Goal: Information Seeking & Learning: Learn about a topic

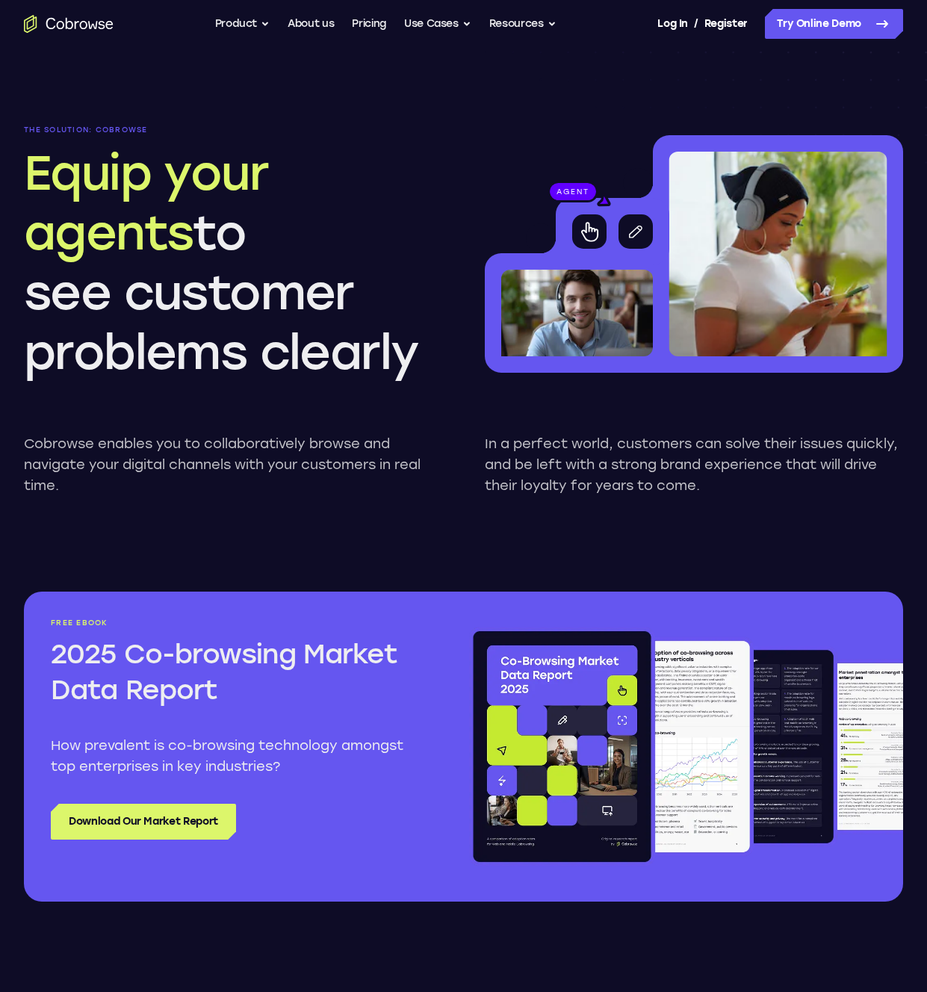
scroll to position [1222, 0]
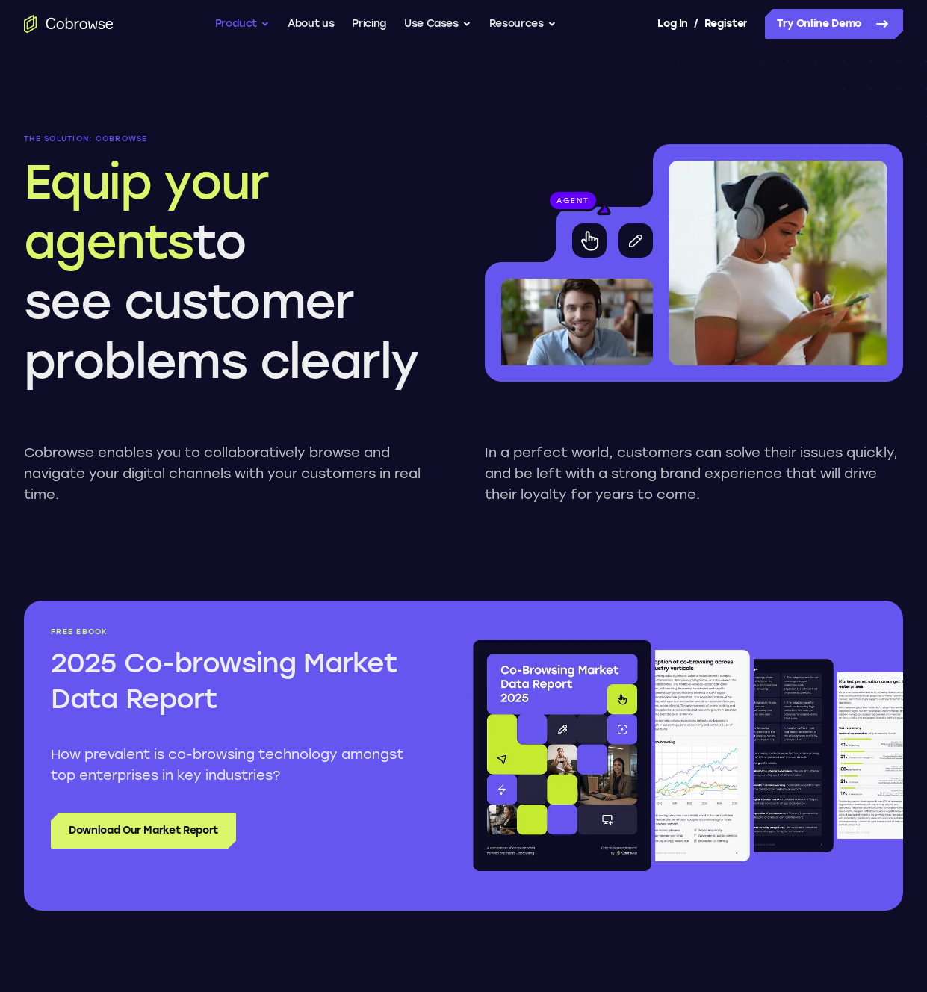
click at [249, 30] on button "Product" at bounding box center [242, 24] width 55 height 30
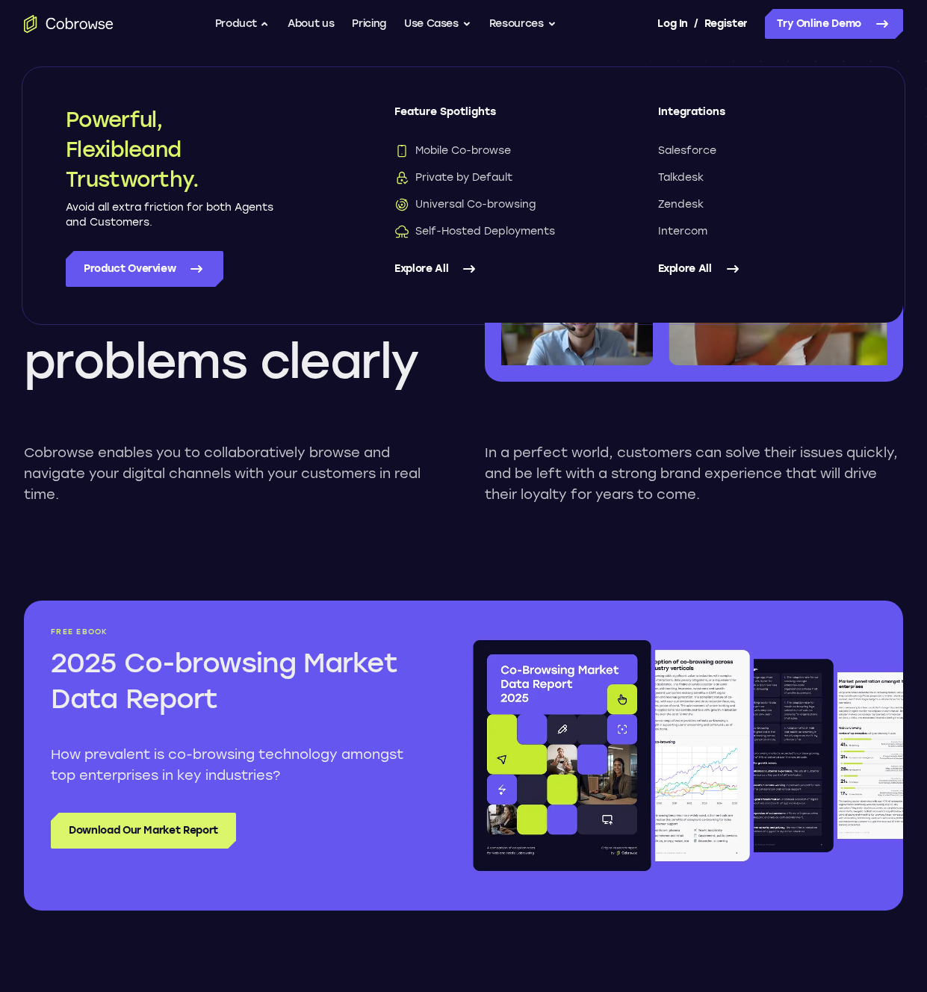
click at [415, 105] on span "Feature Spotlights" at bounding box center [496, 118] width 204 height 27
click at [426, 255] on link "Explore All" at bounding box center [496, 269] width 204 height 36
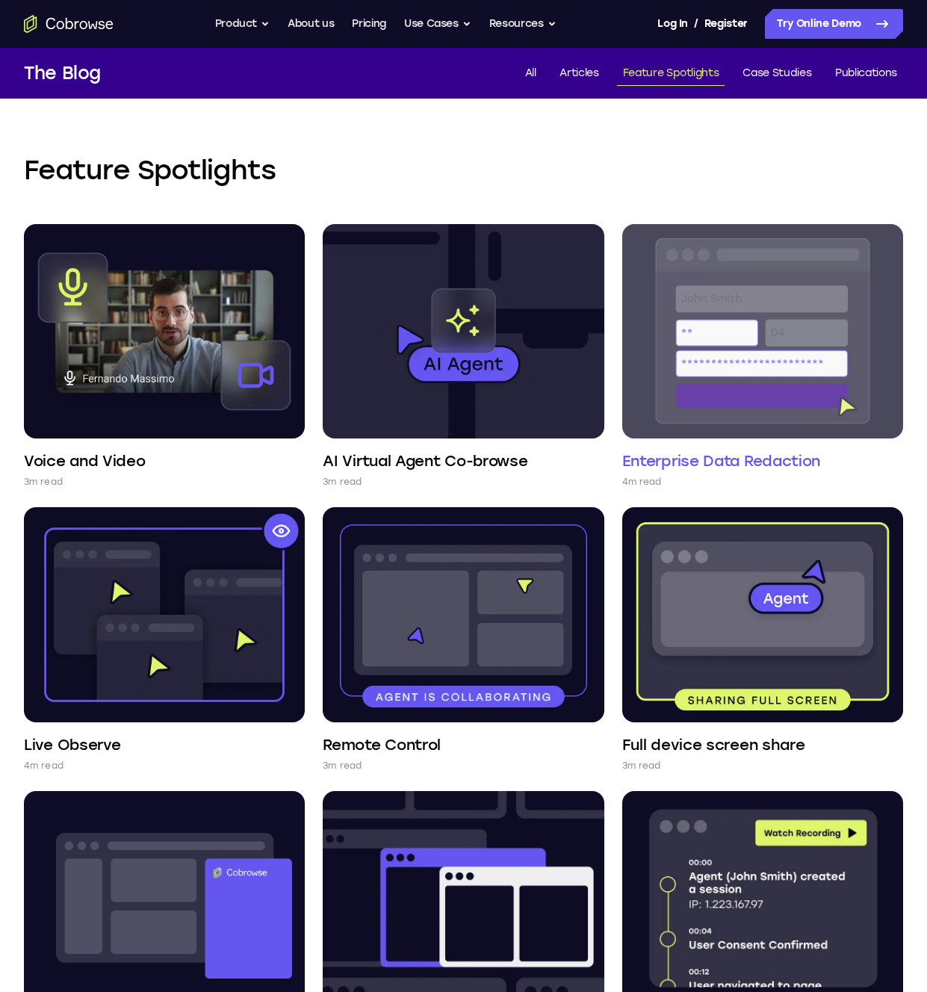
click at [736, 397] on img at bounding box center [762, 331] width 281 height 214
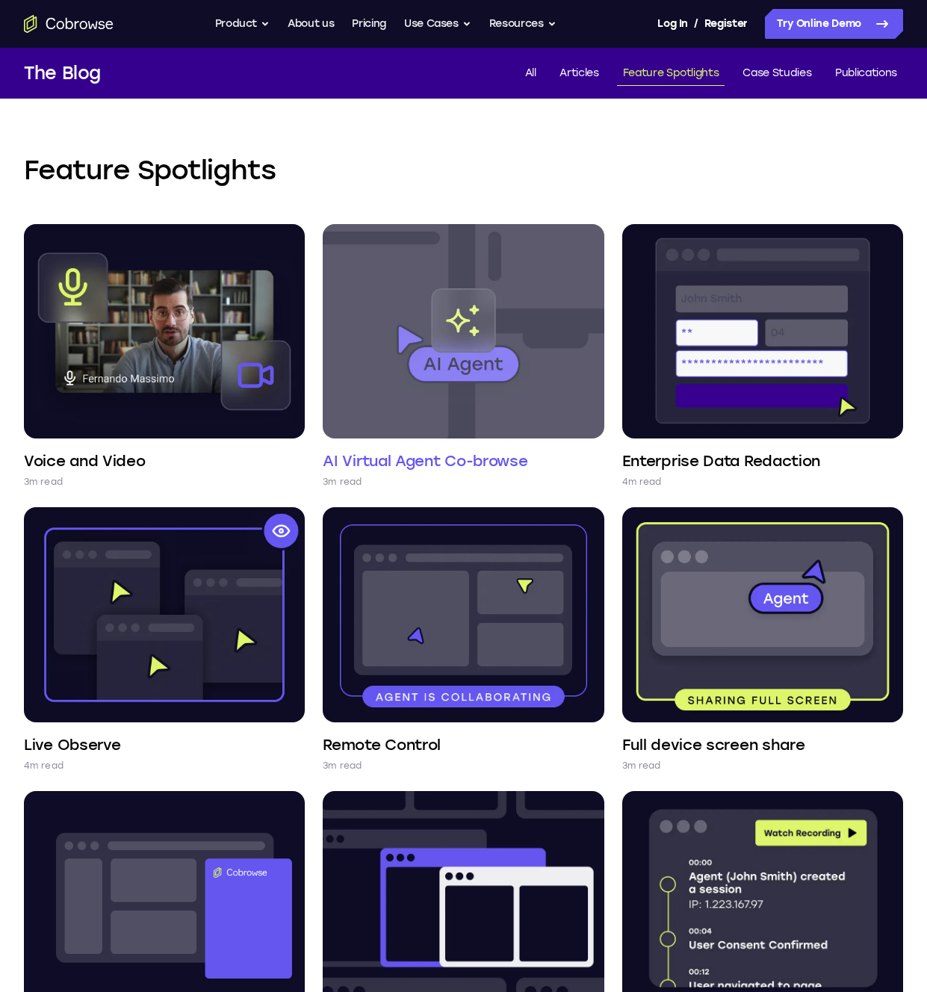
click at [465, 290] on img at bounding box center [463, 331] width 281 height 214
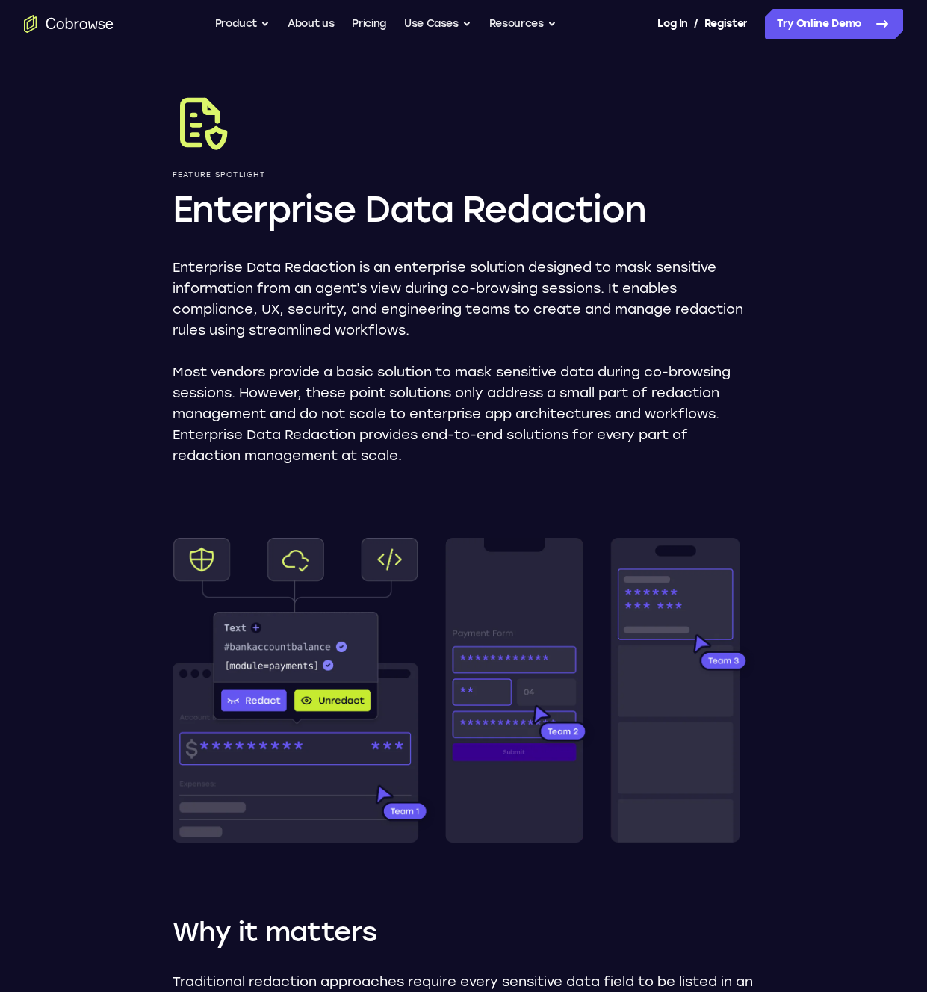
scroll to position [25, 0]
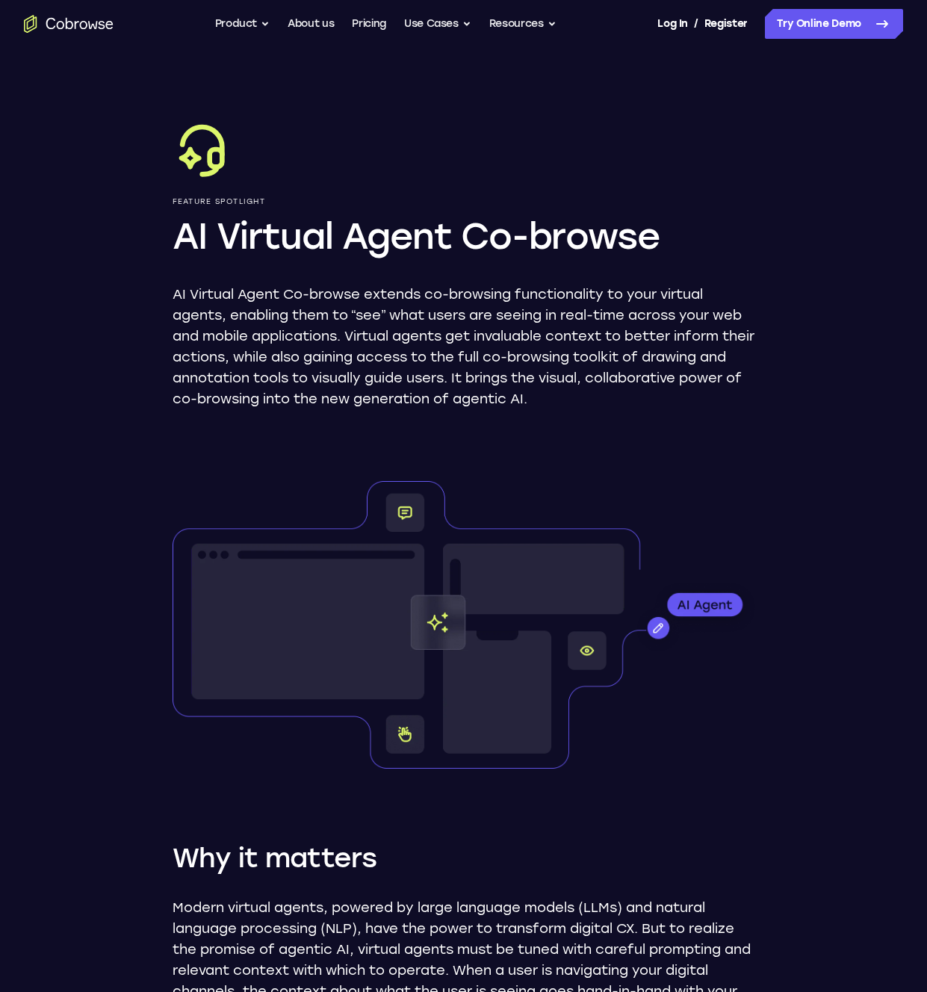
click at [379, 252] on h1 "AI Virtual Agent Co-browse" at bounding box center [464, 236] width 583 height 48
click at [329, 352] on p "AI Virtual Agent Co-browse extends co-browsing functionality to your virtual ag…" at bounding box center [464, 346] width 583 height 125
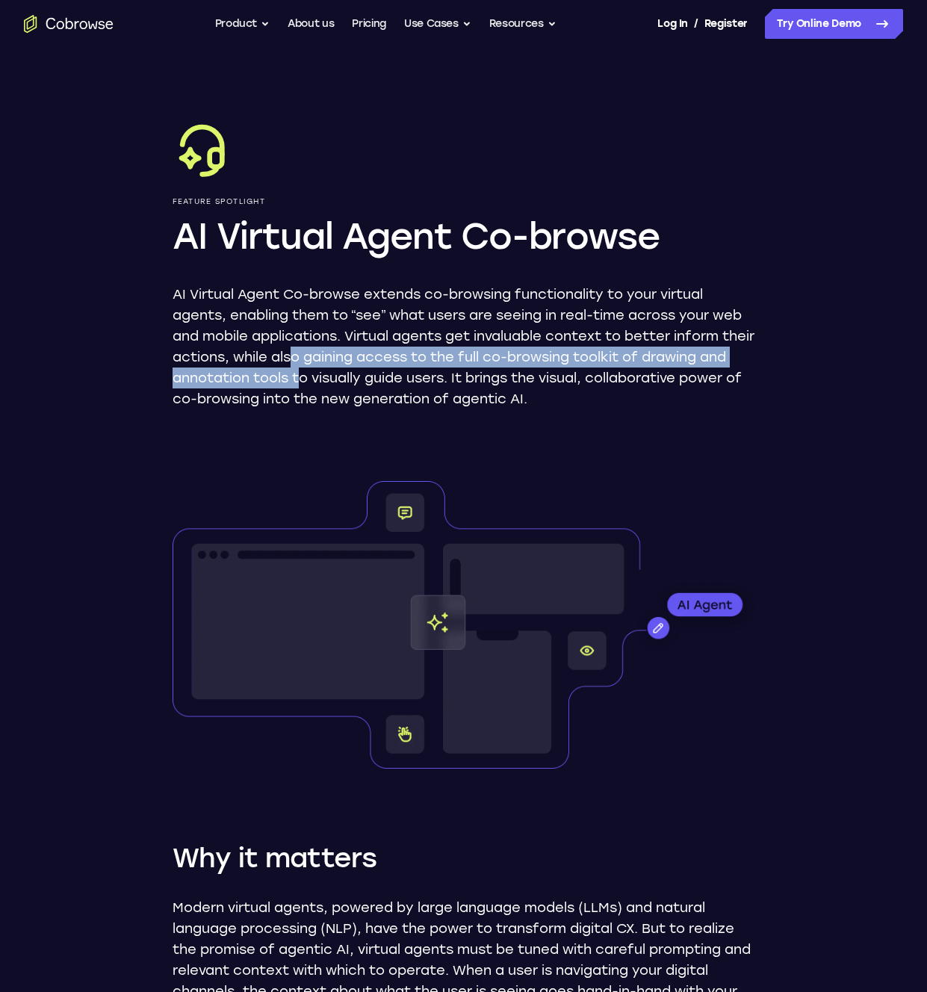
drag, startPoint x: 326, startPoint y: 347, endPoint x: 333, endPoint y: 389, distance: 42.4
click at [333, 389] on p "AI Virtual Agent Co-browse extends co-browsing functionality to your virtual ag…" at bounding box center [464, 346] width 583 height 125
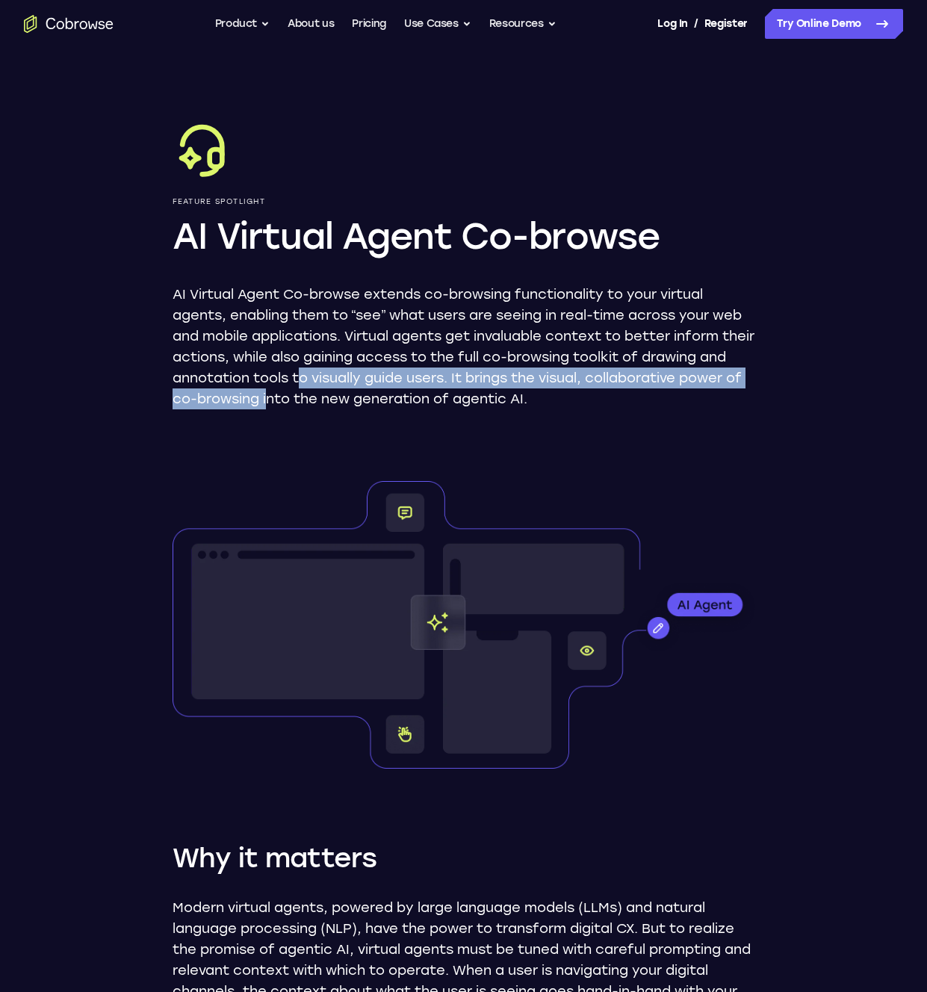
drag, startPoint x: 333, startPoint y: 389, endPoint x: 313, endPoint y: 356, distance: 38.6
click at [323, 372] on p "AI Virtual Agent Co-browse extends co-browsing functionality to your virtual ag…" at bounding box center [464, 346] width 583 height 125
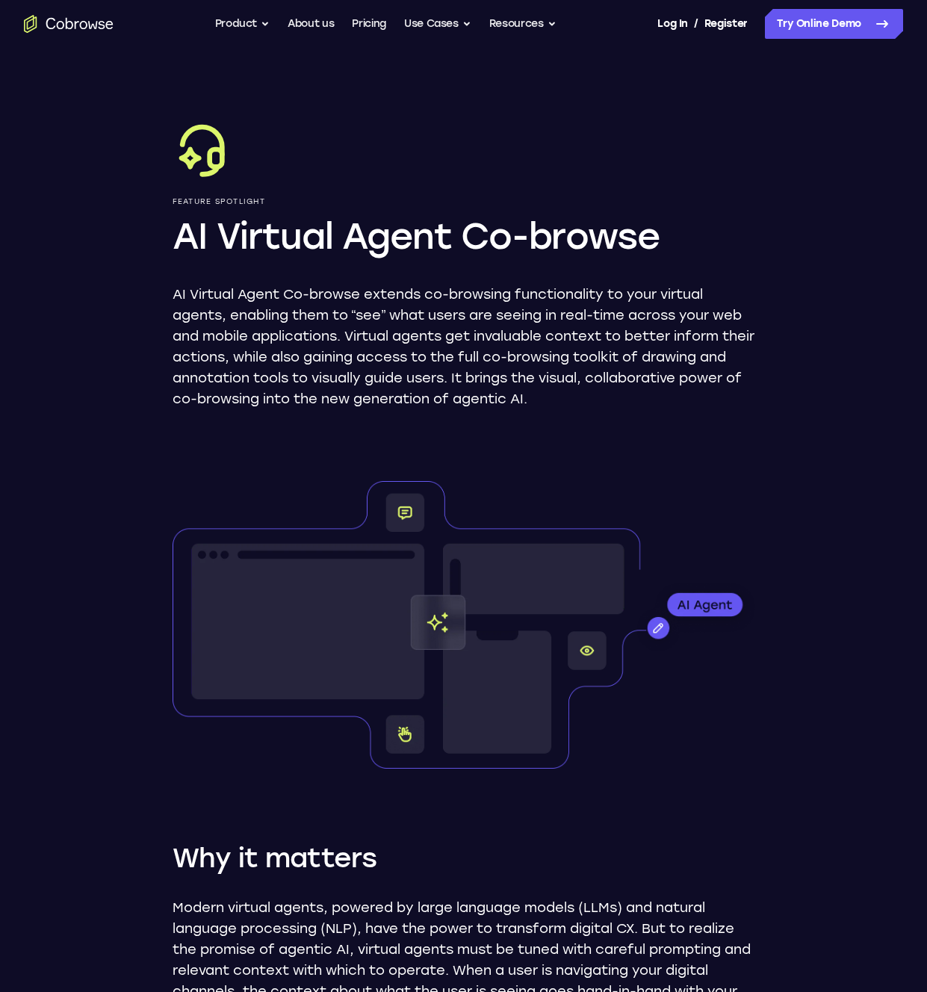
click at [308, 347] on p "AI Virtual Agent Co-browse extends co-browsing functionality to your virtual ag…" at bounding box center [464, 346] width 583 height 125
click at [303, 339] on p "AI Virtual Agent Co-browse extends co-browsing functionality to your virtual ag…" at bounding box center [464, 346] width 583 height 125
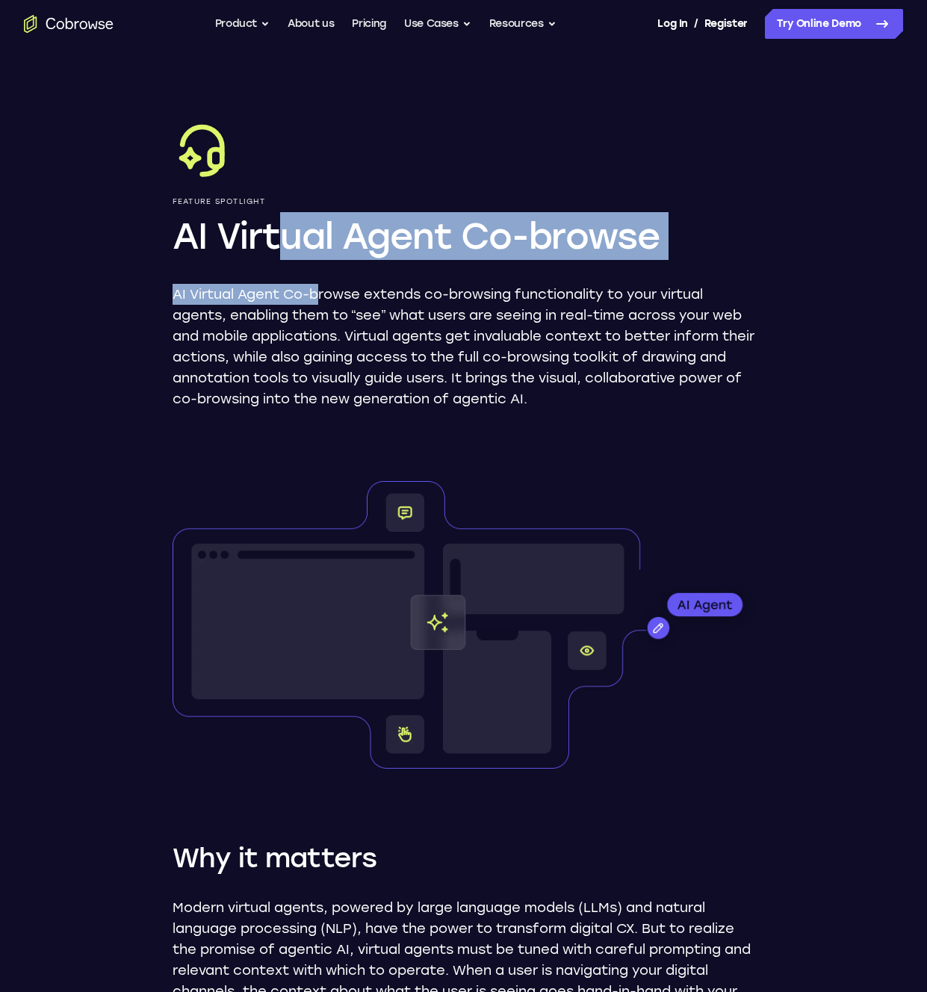
drag, startPoint x: 289, startPoint y: 230, endPoint x: 317, endPoint y: 299, distance: 75.0
click at [317, 298] on div "Feature Spotlight AI Virtual Agent Co-browse AI Virtual Agent Co-browse extends…" at bounding box center [464, 264] width 583 height 290
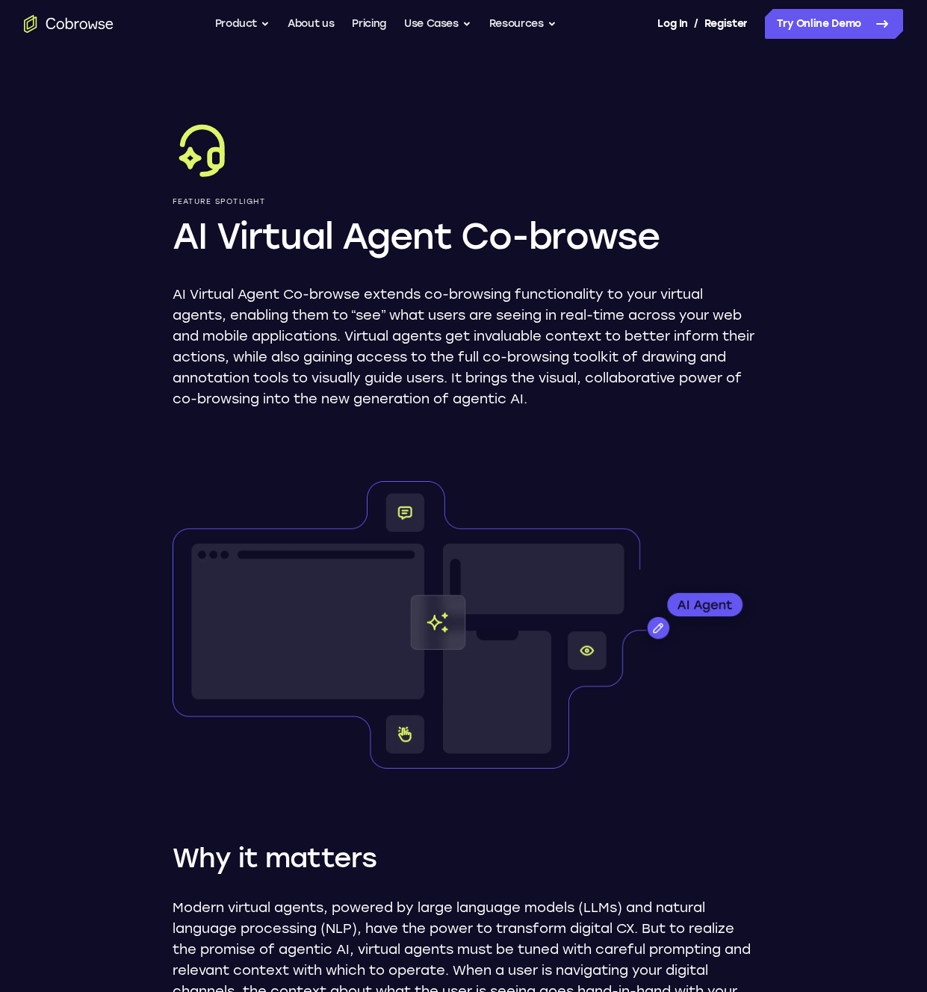
click at [320, 298] on p "AI Virtual Agent Co-browse extends co-browsing functionality to your virtual ag…" at bounding box center [464, 346] width 583 height 125
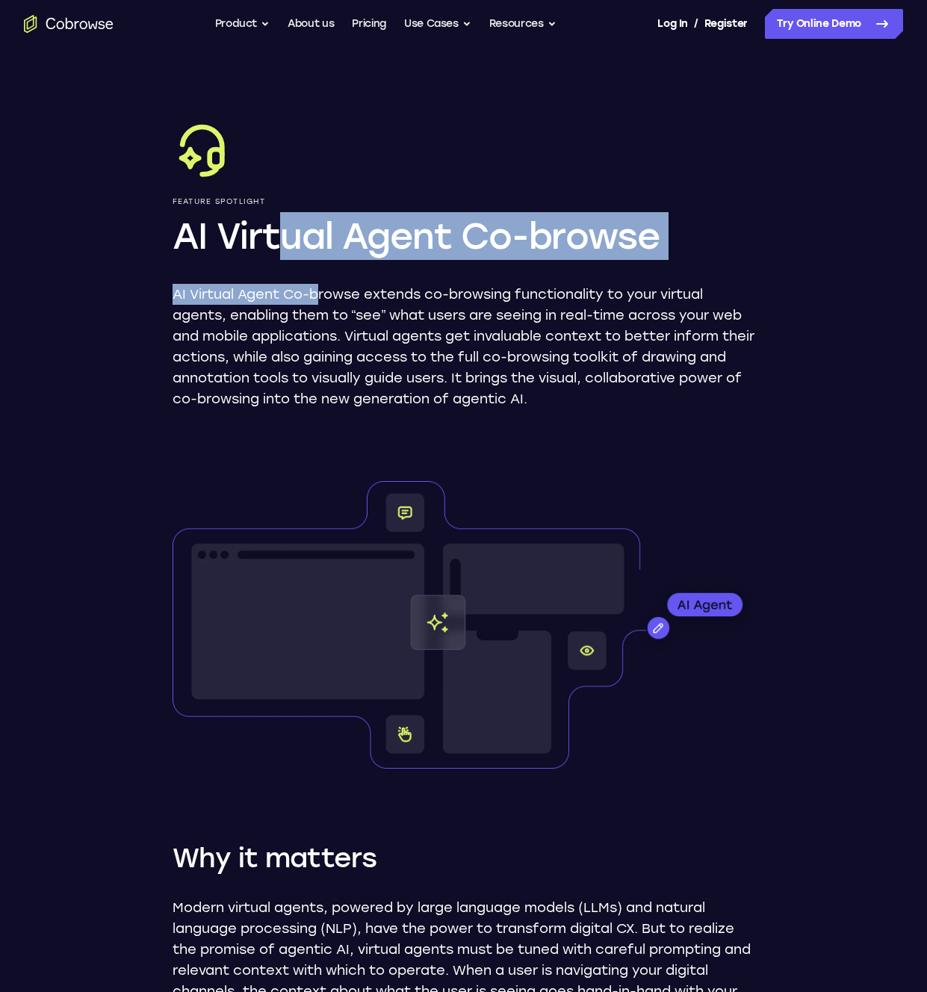
drag, startPoint x: 310, startPoint y: 279, endPoint x: 270, endPoint y: 234, distance: 60.3
click at [276, 240] on div "Feature Spotlight AI Virtual Agent Co-browse AI Virtual Agent Co-browse extends…" at bounding box center [464, 264] width 583 height 290
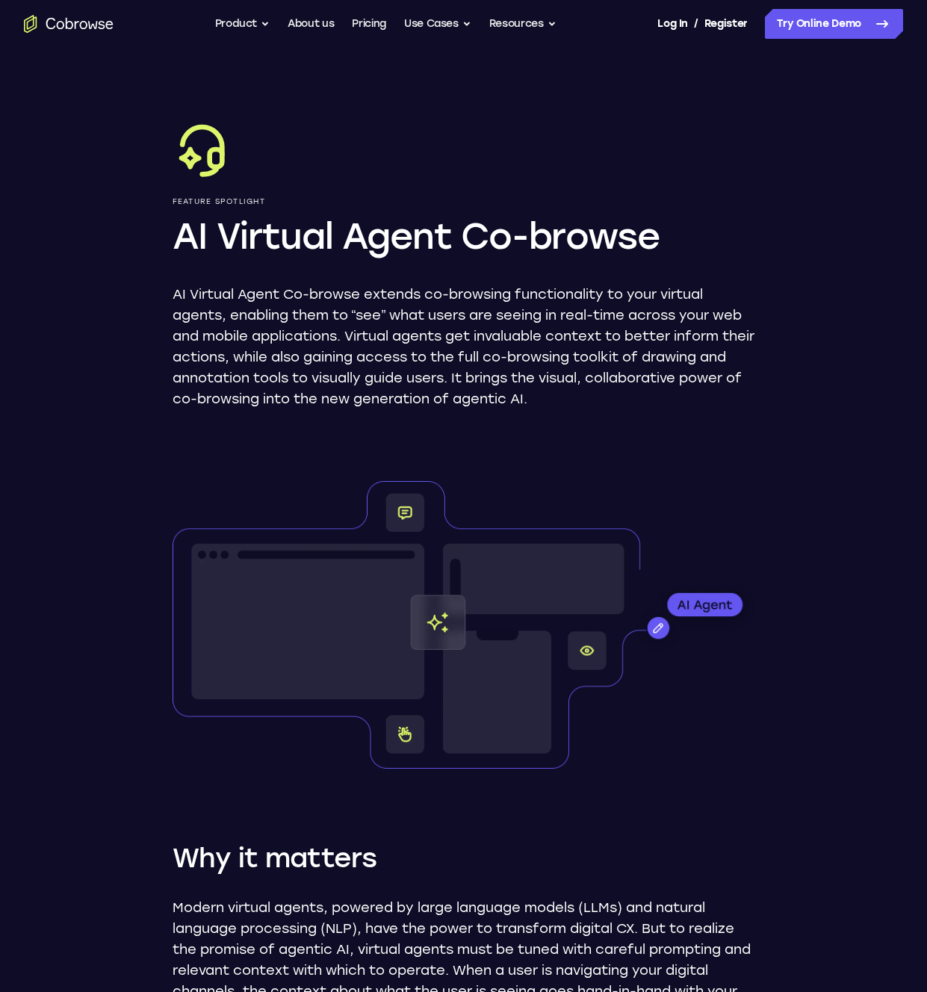
click at [270, 235] on h1 "AI Virtual Agent Co-browse" at bounding box center [464, 236] width 583 height 48
drag, startPoint x: 328, startPoint y: 240, endPoint x: 338, endPoint y: 269, distance: 30.0
click at [338, 269] on div "Feature Spotlight AI Virtual Agent Co-browse AI Virtual Agent Co-browse extends…" at bounding box center [464, 264] width 583 height 290
drag, startPoint x: 338, startPoint y: 269, endPoint x: 311, endPoint y: 240, distance: 39.1
click at [320, 248] on div "Feature Spotlight AI Virtual Agent Co-browse AI Virtual Agent Co-browse extends…" at bounding box center [464, 264] width 583 height 290
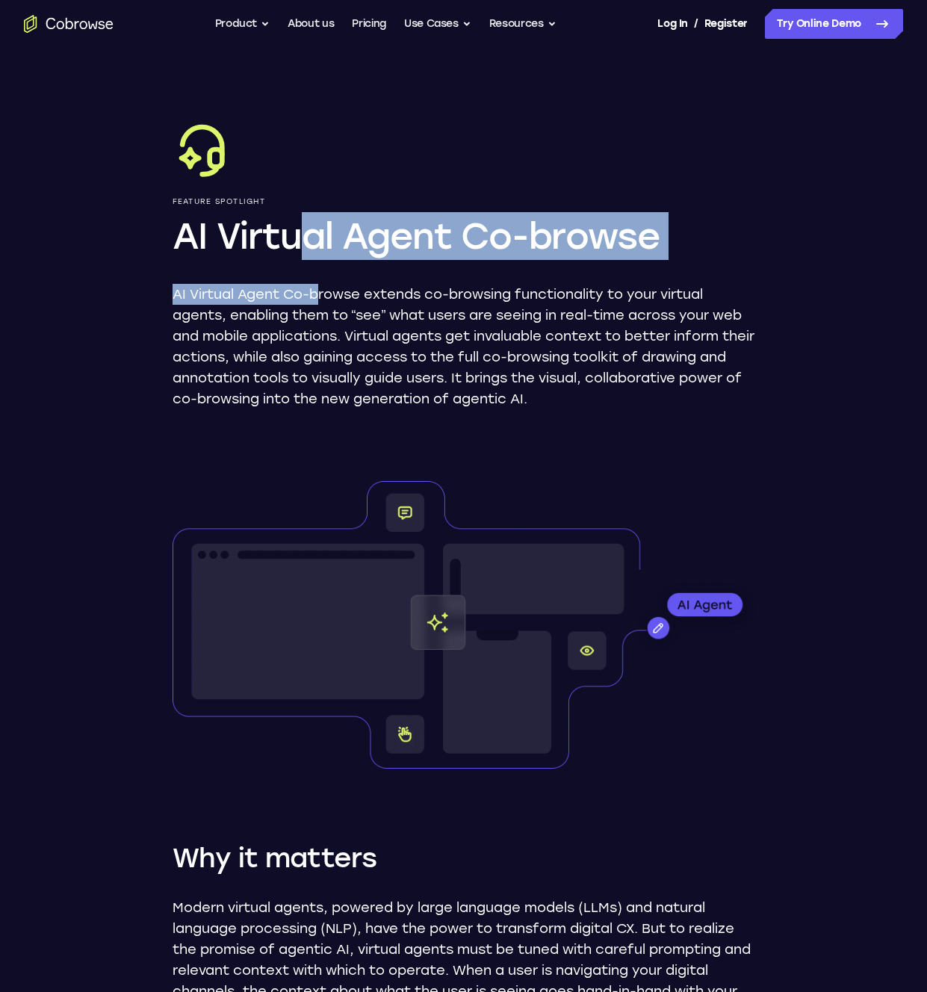
drag, startPoint x: 305, startPoint y: 236, endPoint x: 319, endPoint y: 315, distance: 80.3
click at [319, 314] on div "Feature Spotlight AI Virtual Agent Co-browse AI Virtual Agent Co-browse extends…" at bounding box center [464, 264] width 583 height 290
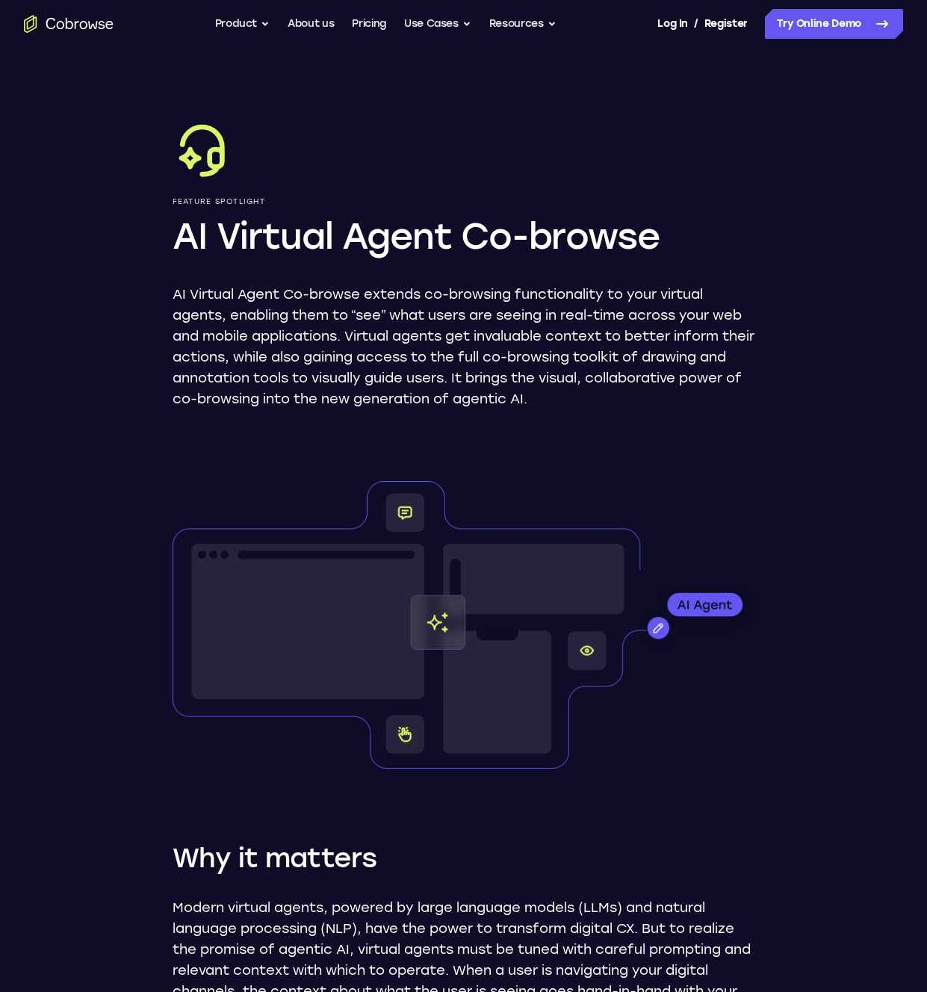
click at [321, 320] on p "AI Virtual Agent Co-browse extends co-browsing functionality to your virtual ag…" at bounding box center [464, 346] width 583 height 125
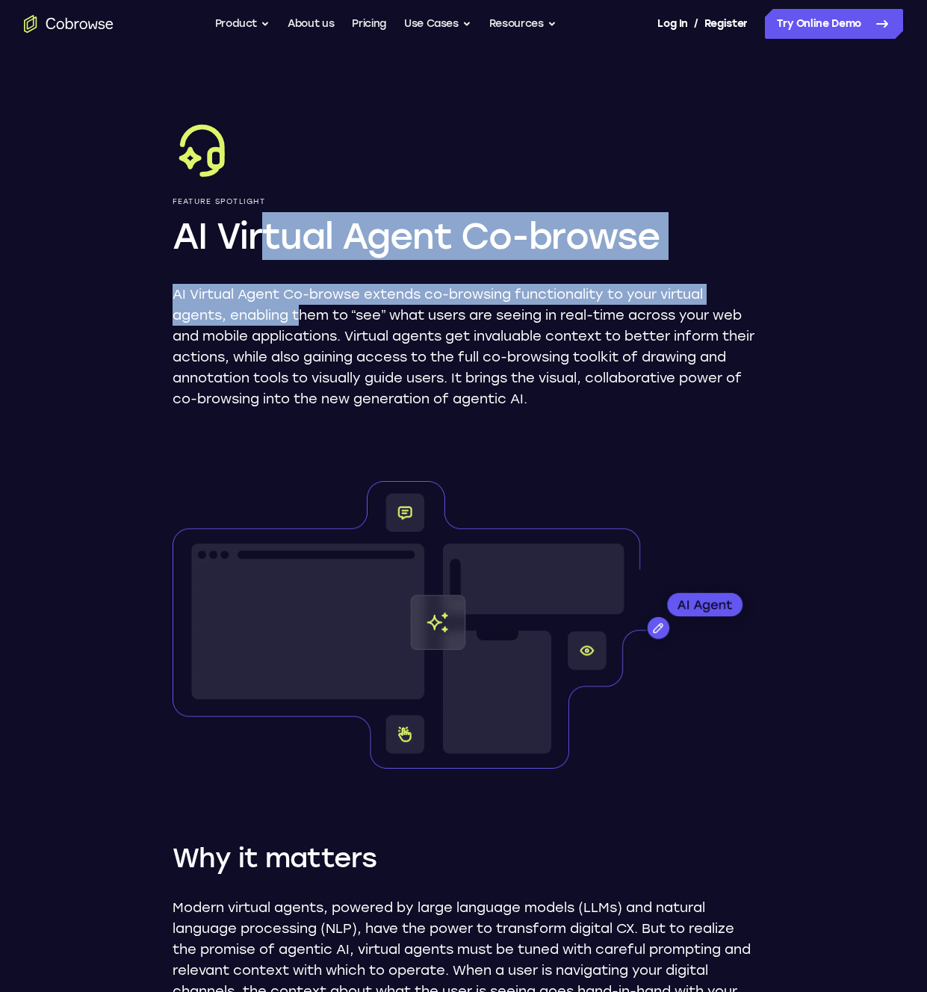
drag, startPoint x: 273, startPoint y: 244, endPoint x: 303, endPoint y: 335, distance: 96.1
click at [303, 335] on div "Feature Spotlight AI Virtual Agent Co-browse AI Virtual Agent Co-browse extends…" at bounding box center [464, 264] width 583 height 290
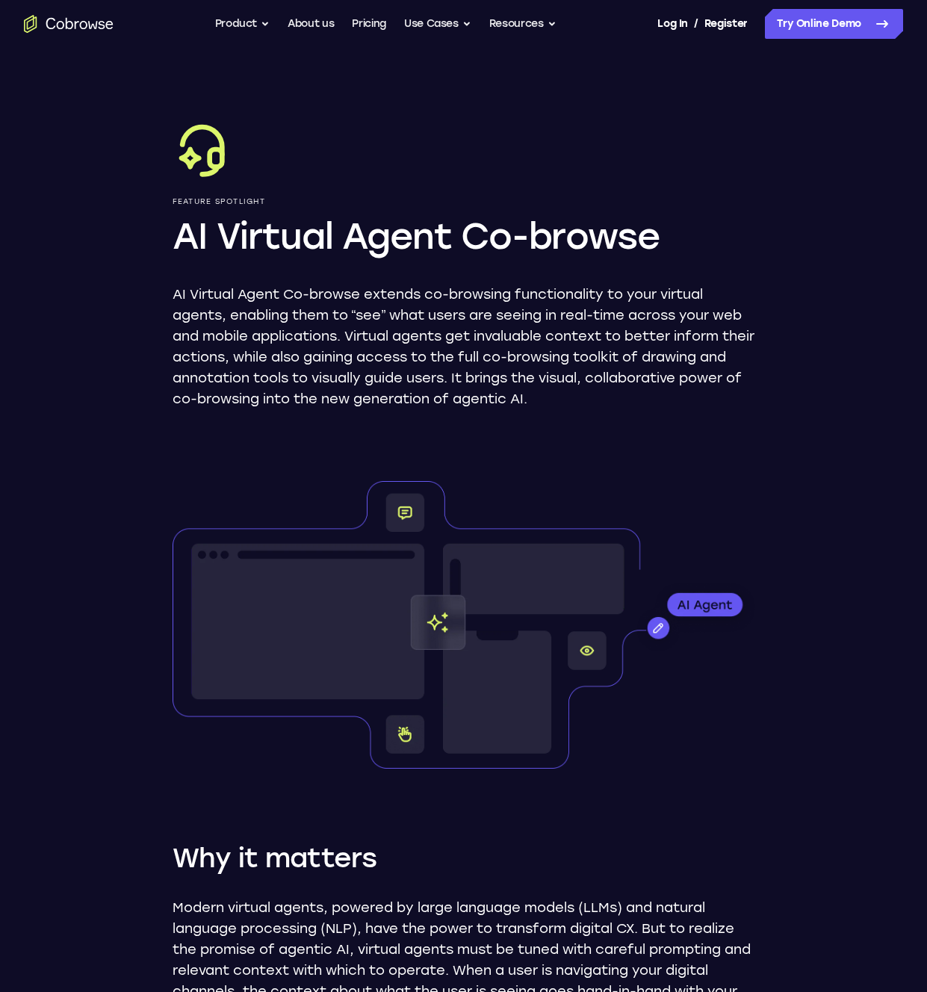
drag, startPoint x: 304, startPoint y: 335, endPoint x: 288, endPoint y: 277, distance: 60.3
click at [296, 308] on p "AI Virtual Agent Co-browse extends co-browsing functionality to your virtual ag…" at bounding box center [464, 346] width 583 height 125
drag, startPoint x: 288, startPoint y: 270, endPoint x: 279, endPoint y: 250, distance: 22.1
click at [282, 258] on div "Feature Spotlight AI Virtual Agent Co-browse AI Virtual Agent Co-browse extends…" at bounding box center [464, 264] width 583 height 290
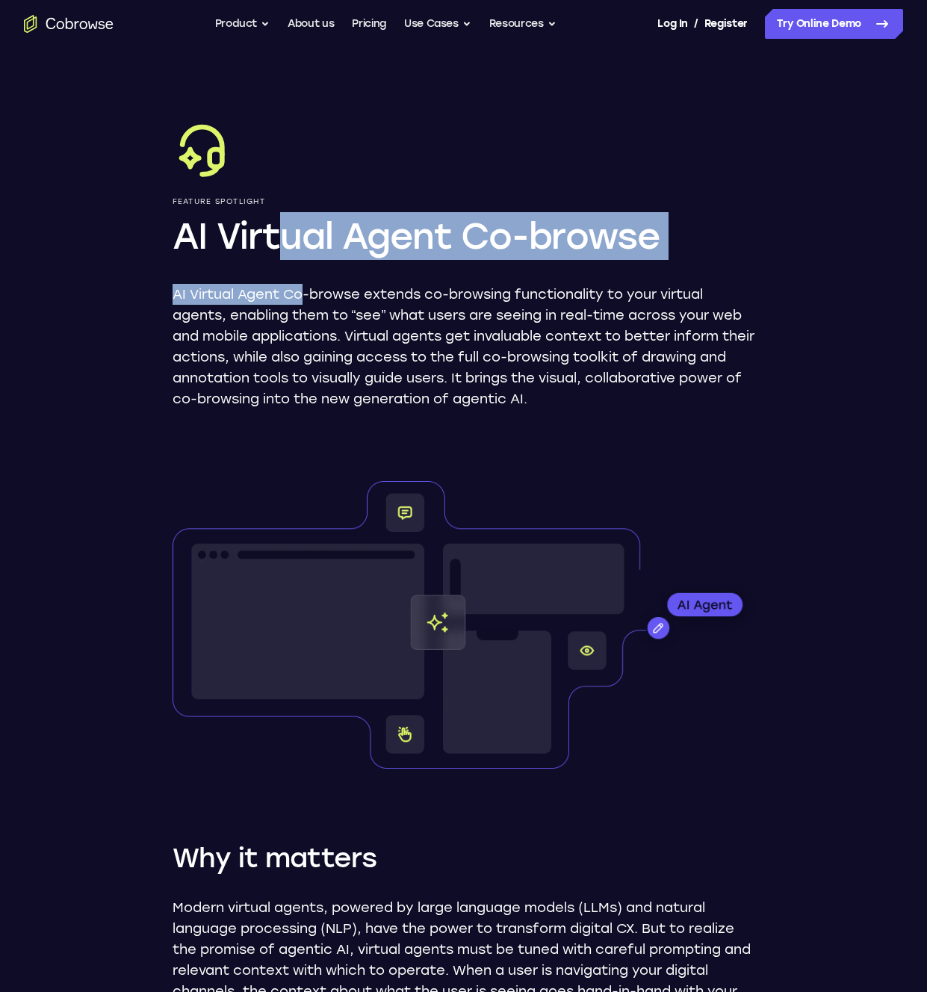
drag, startPoint x: 275, startPoint y: 238, endPoint x: 330, endPoint y: 323, distance: 101.5
click at [305, 299] on div "Feature Spotlight AI Virtual Agent Co-browse AI Virtual Agent Co-browse extends…" at bounding box center [464, 264] width 583 height 290
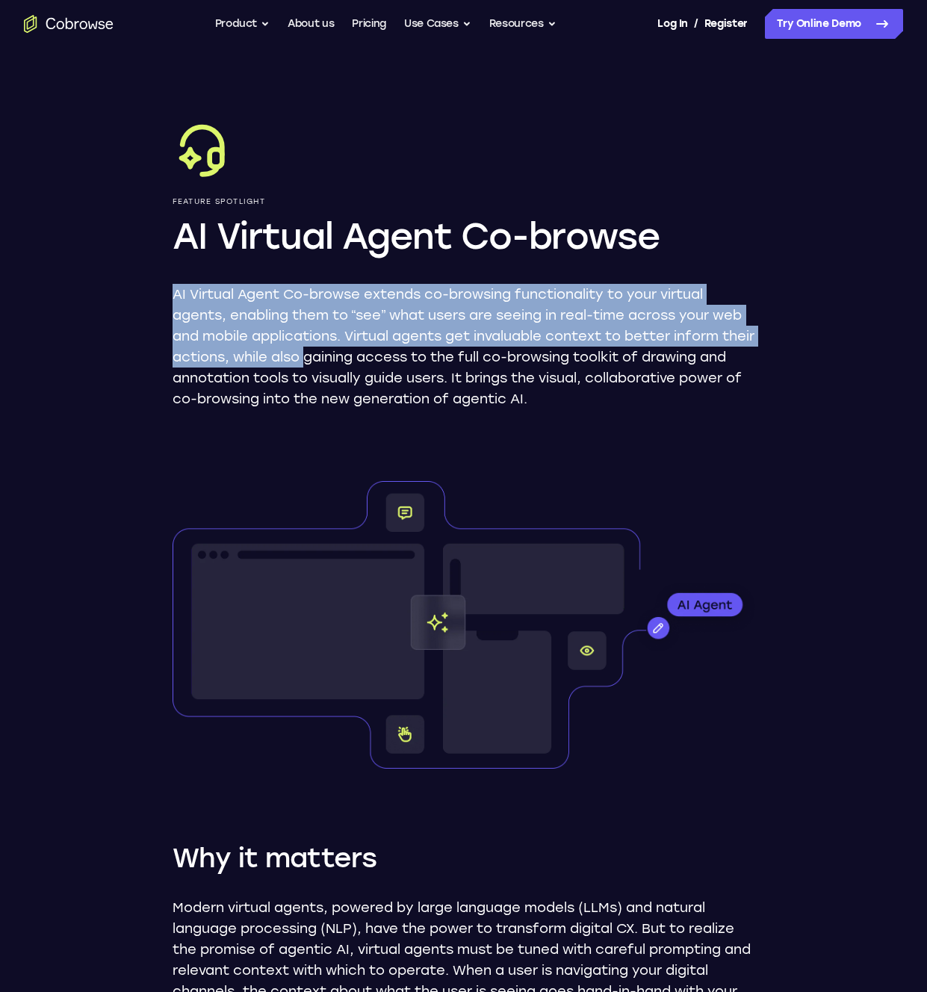
drag, startPoint x: 342, startPoint y: 347, endPoint x: 299, endPoint y: 265, distance: 92.9
click at [302, 270] on div "Feature Spotlight AI Virtual Agent Co-browse AI Virtual Agent Co-browse extends…" at bounding box center [464, 264] width 583 height 290
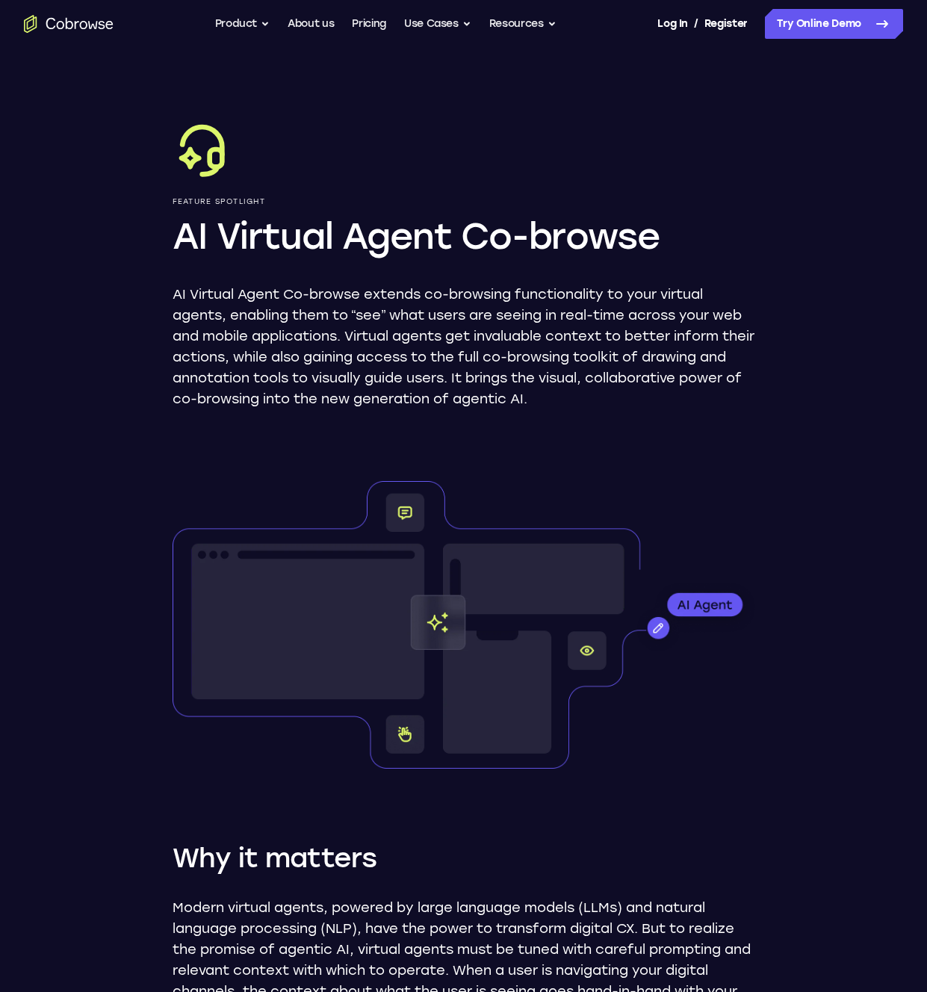
click at [297, 262] on div "Feature Spotlight AI Virtual Agent Co-browse AI Virtual Agent Co-browse extends…" at bounding box center [464, 264] width 583 height 290
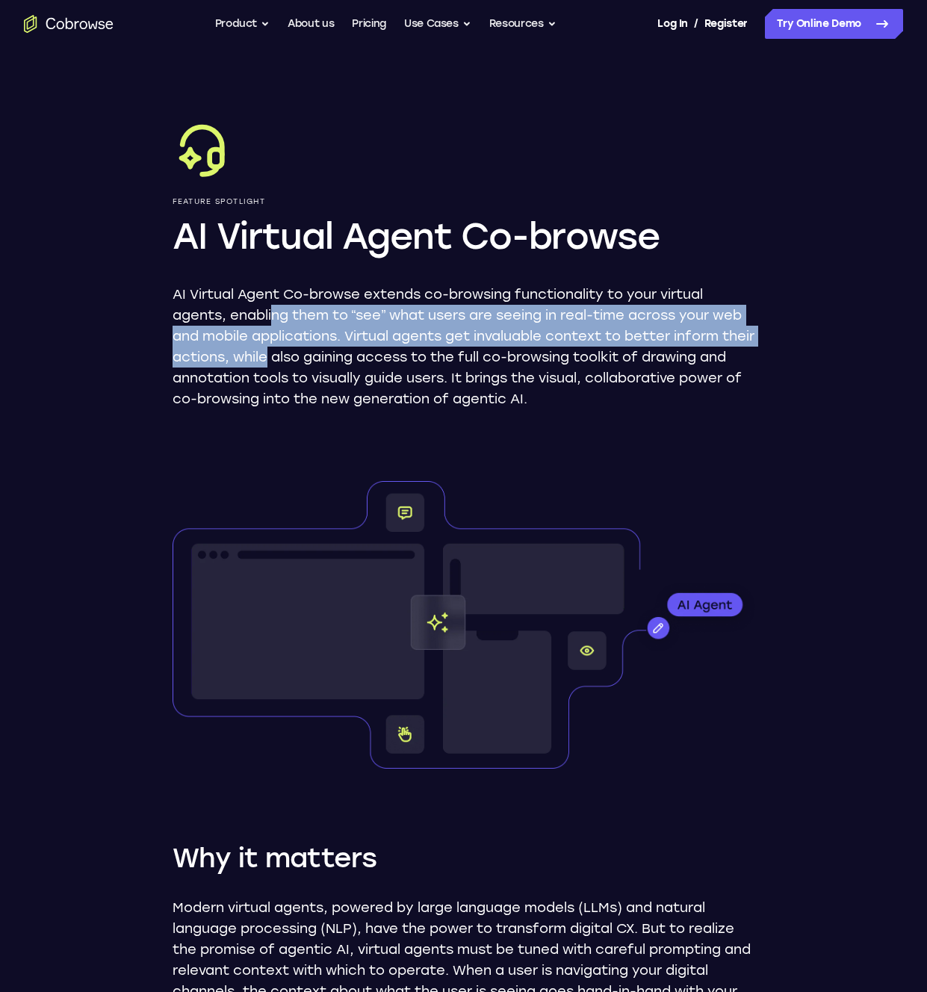
drag, startPoint x: 278, startPoint y: 324, endPoint x: 310, endPoint y: 378, distance: 62.6
click at [309, 378] on p "AI Virtual Agent Co-browse extends co-browsing functionality to your virtual ag…" at bounding box center [464, 346] width 583 height 125
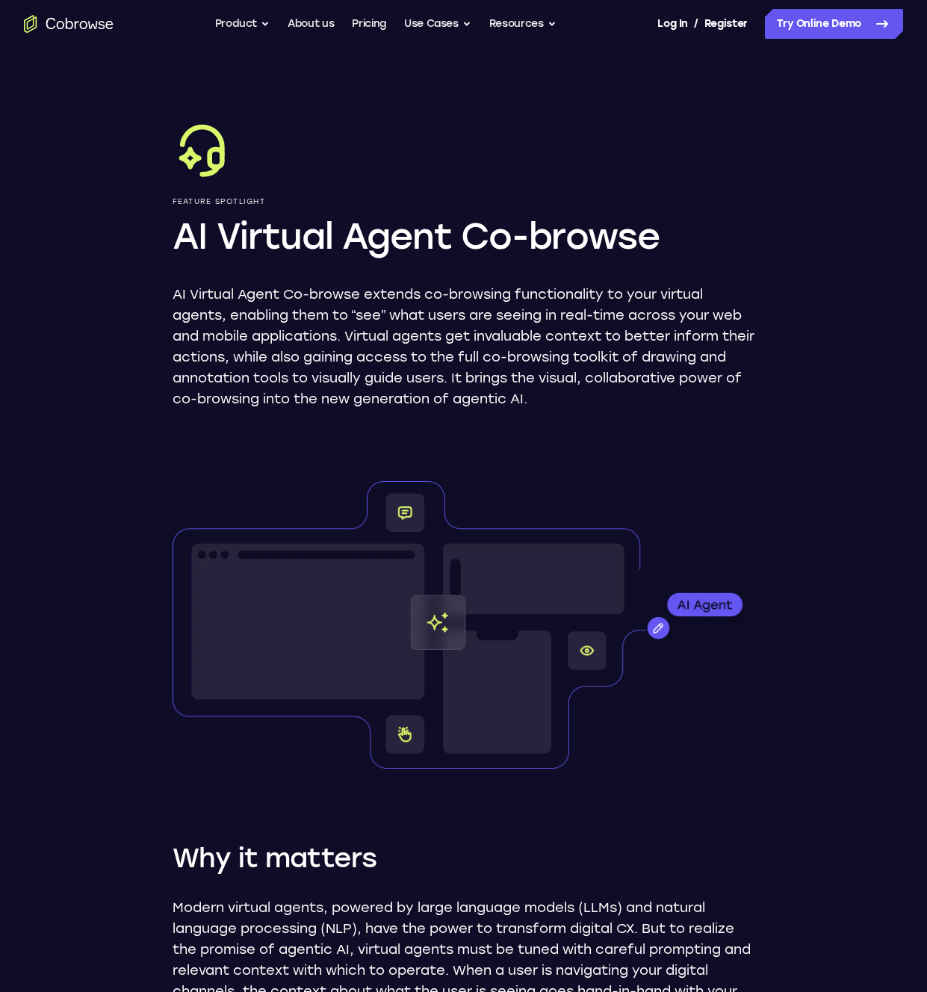
click at [308, 378] on p "AI Virtual Agent Co-browse extends co-browsing functionality to your virtual ag…" at bounding box center [464, 346] width 583 height 125
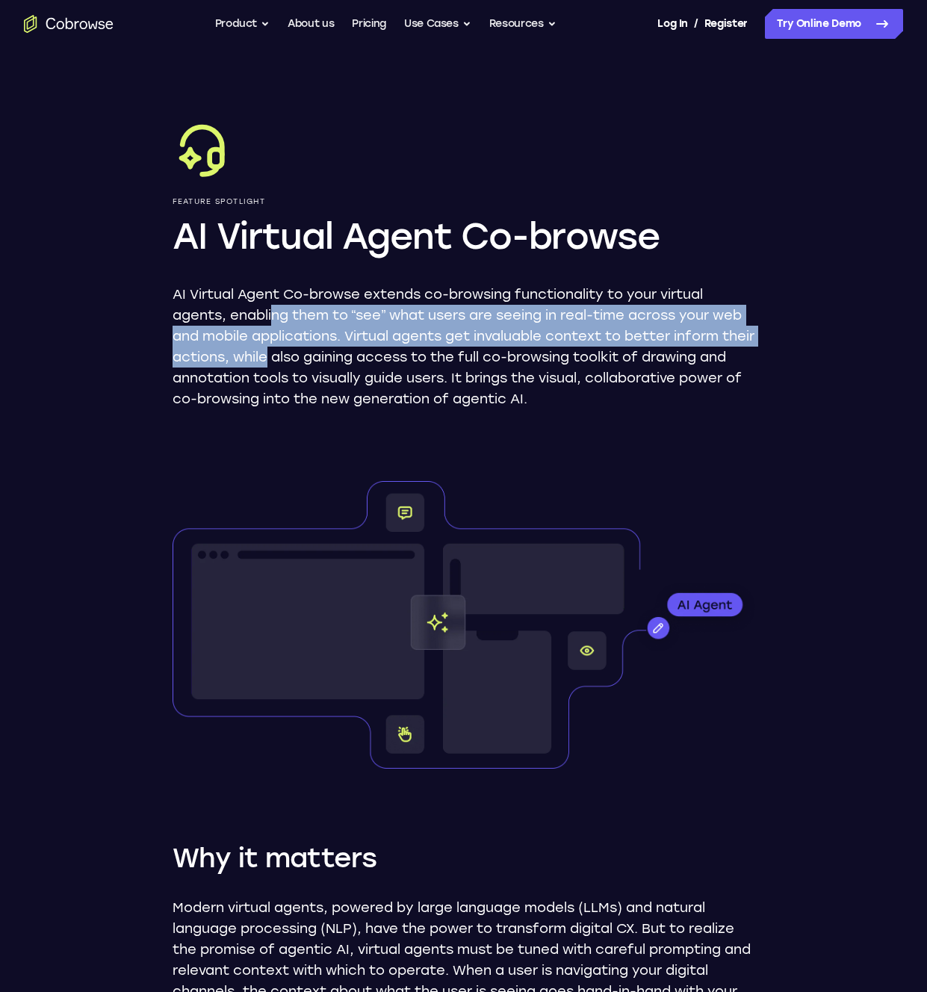
drag, startPoint x: 288, startPoint y: 332, endPoint x: 266, endPoint y: 299, distance: 40.0
click at [270, 309] on p "AI Virtual Agent Co-browse extends co-browsing functionality to your virtual ag…" at bounding box center [464, 346] width 583 height 125
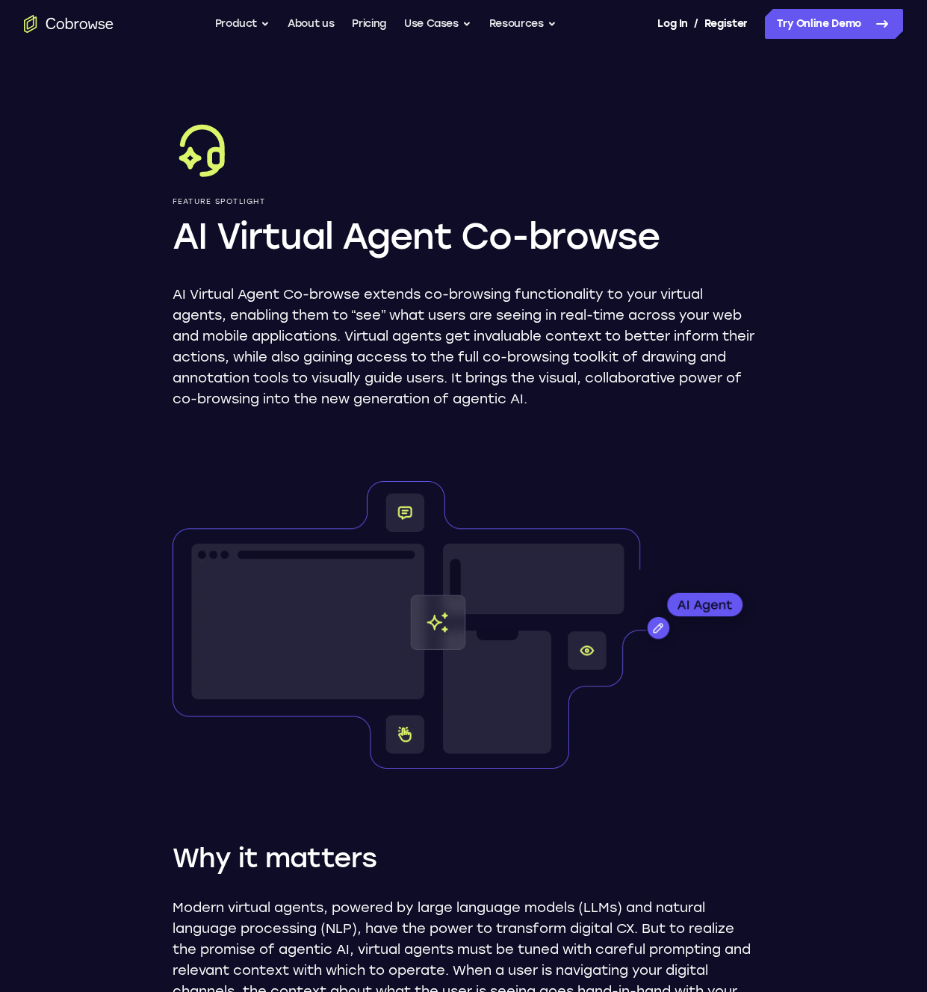
click at [264, 297] on p "AI Virtual Agent Co-browse extends co-browsing functionality to your virtual ag…" at bounding box center [464, 346] width 583 height 125
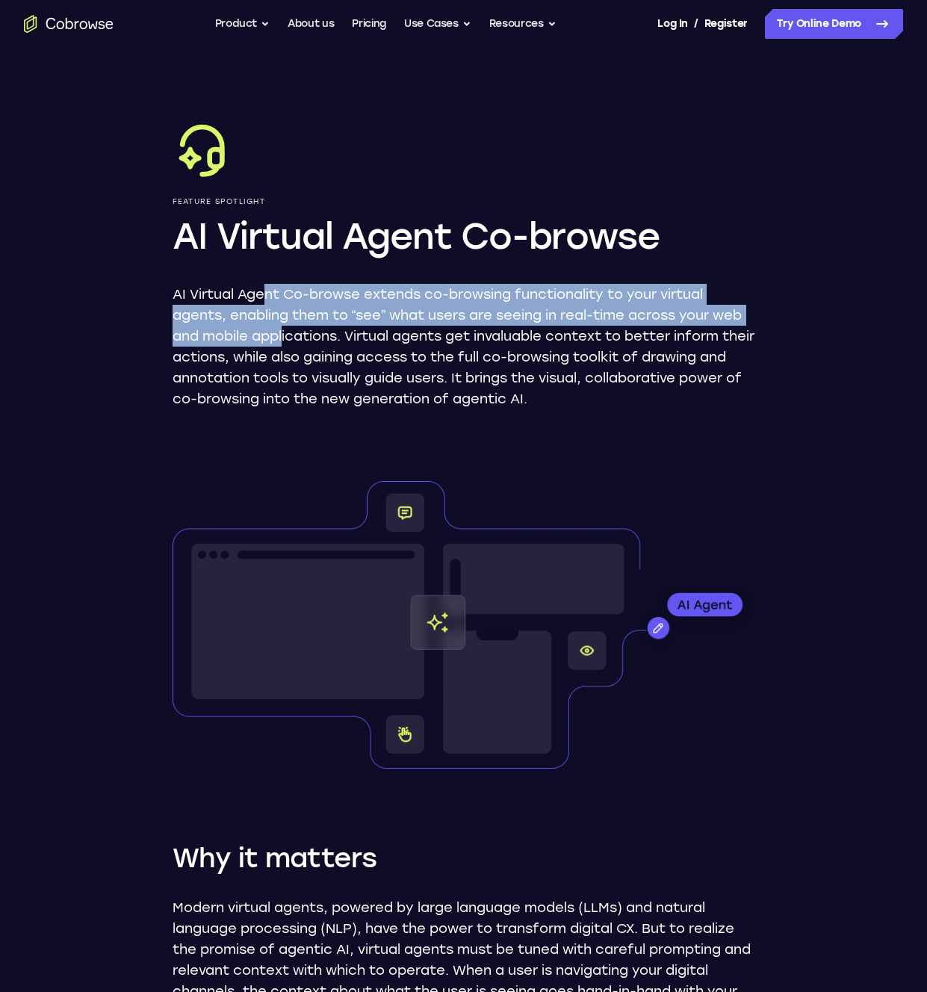
drag, startPoint x: 279, startPoint y: 322, endPoint x: 285, endPoint y: 347, distance: 25.4
click at [285, 346] on p "AI Virtual Agent Co-browse extends co-browsing functionality to your virtual ag…" at bounding box center [464, 346] width 583 height 125
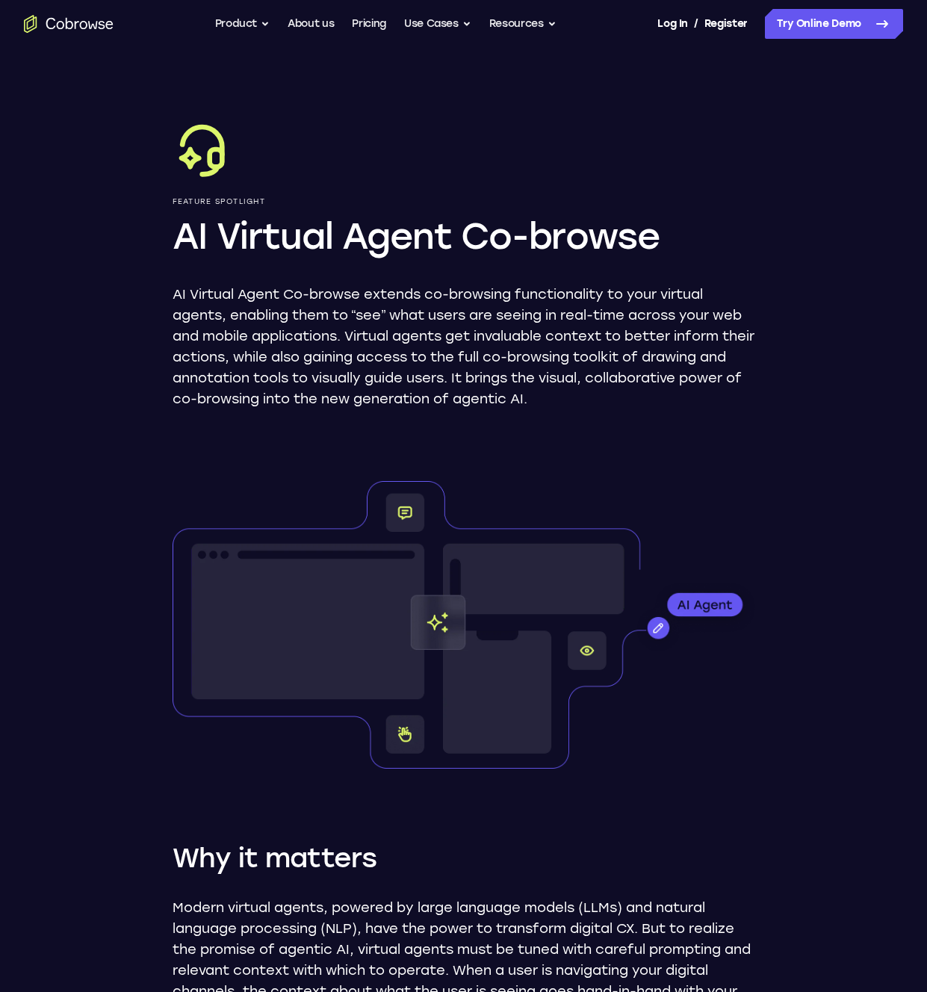
click at [285, 347] on p "AI Virtual Agent Co-browse extends co-browsing functionality to your virtual ag…" at bounding box center [464, 346] width 583 height 125
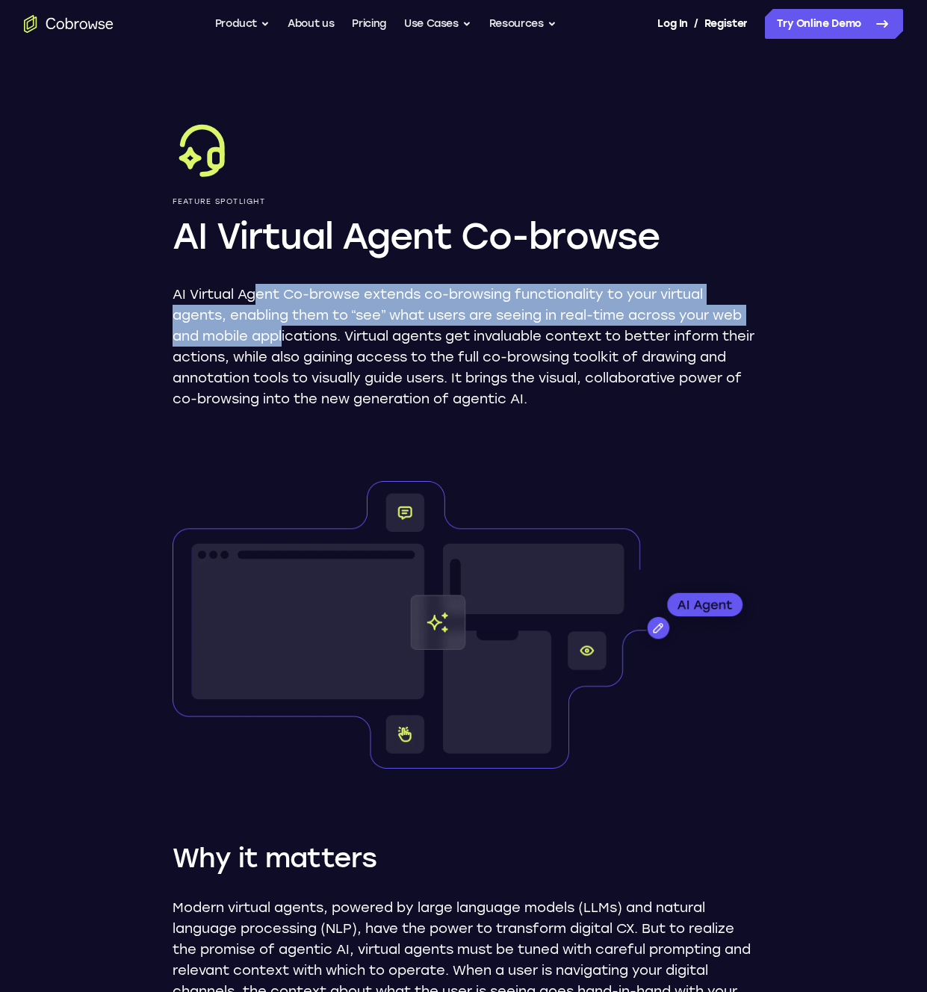
drag, startPoint x: 260, startPoint y: 294, endPoint x: 255, endPoint y: 287, distance: 8.7
click at [256, 288] on p "AI Virtual Agent Co-browse extends co-browsing functionality to your virtual ag…" at bounding box center [464, 346] width 583 height 125
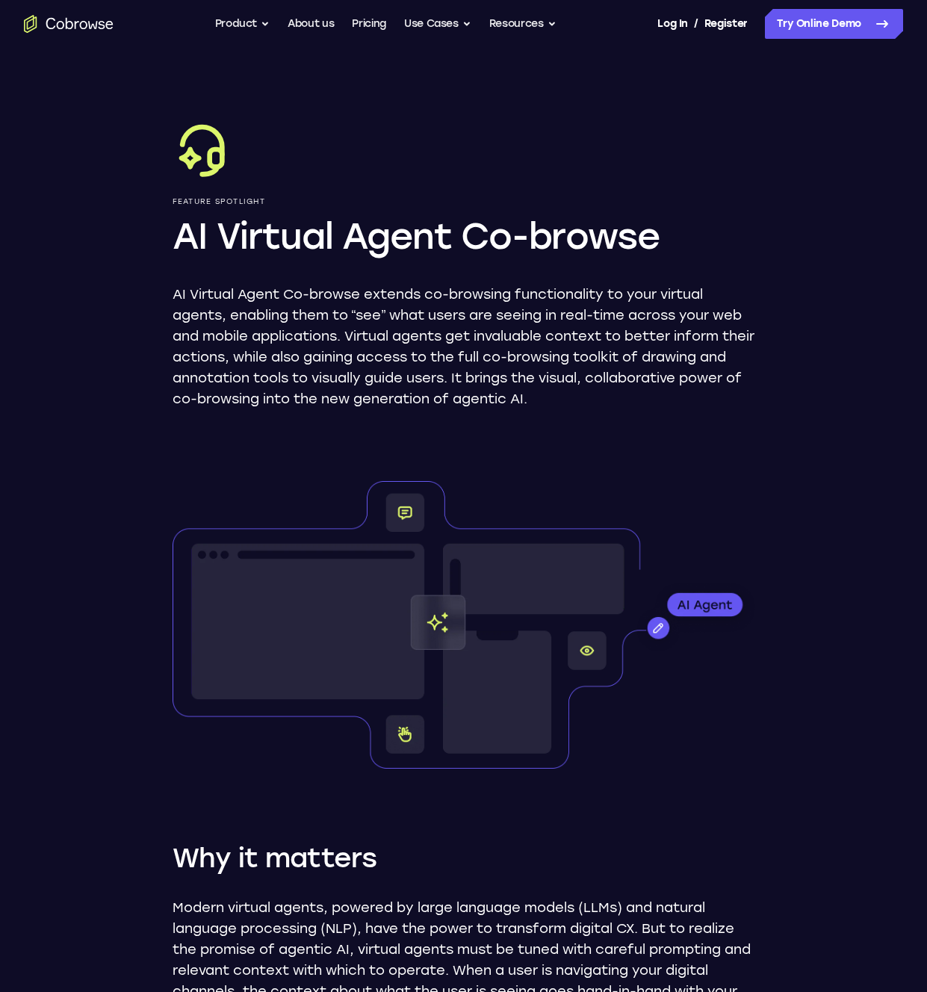
click at [255, 287] on p "AI Virtual Agent Co-browse extends co-browsing functionality to your virtual ag…" at bounding box center [464, 346] width 583 height 125
click at [288, 365] on p "AI Virtual Agent Co-browse extends co-browsing functionality to your virtual ag…" at bounding box center [464, 346] width 583 height 125
drag, startPoint x: 288, startPoint y: 365, endPoint x: 281, endPoint y: 349, distance: 17.8
click at [283, 358] on p "AI Virtual Agent Co-browse extends co-browsing functionality to your virtual ag…" at bounding box center [464, 346] width 583 height 125
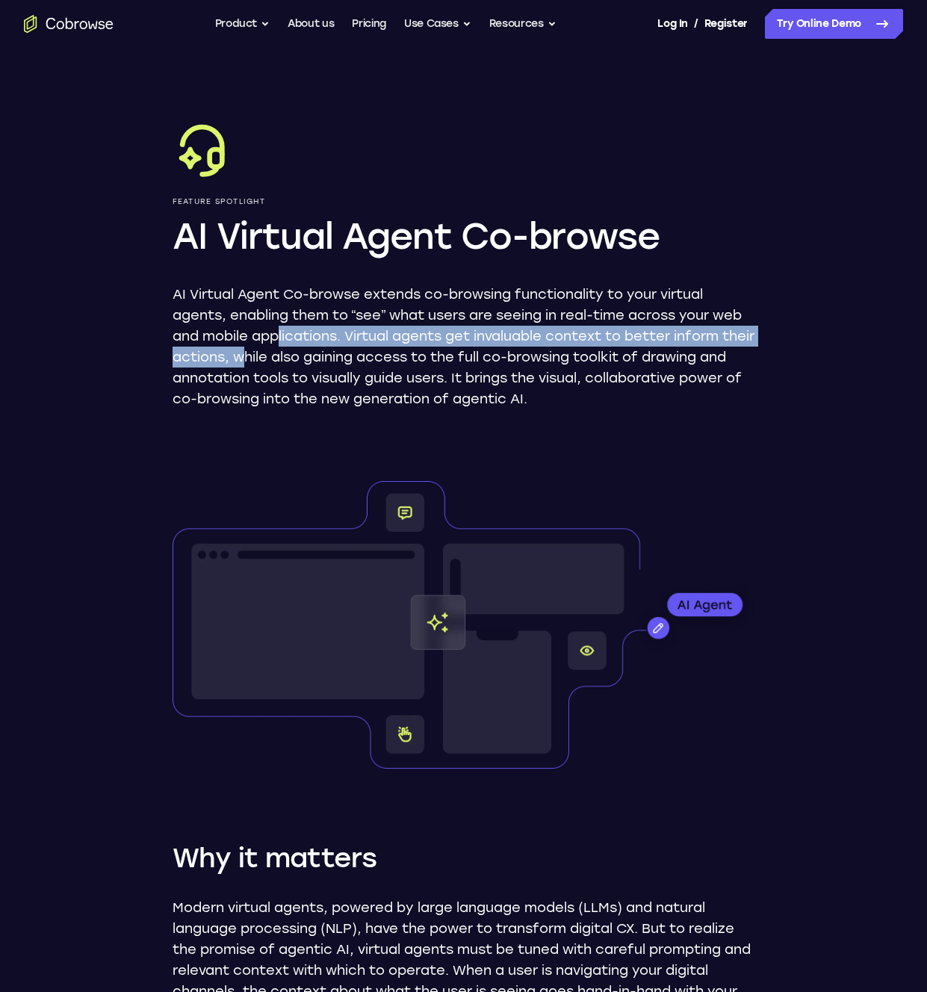
click at [278, 343] on p "AI Virtual Agent Co-browse extends co-browsing functionality to your virtual ag…" at bounding box center [464, 346] width 583 height 125
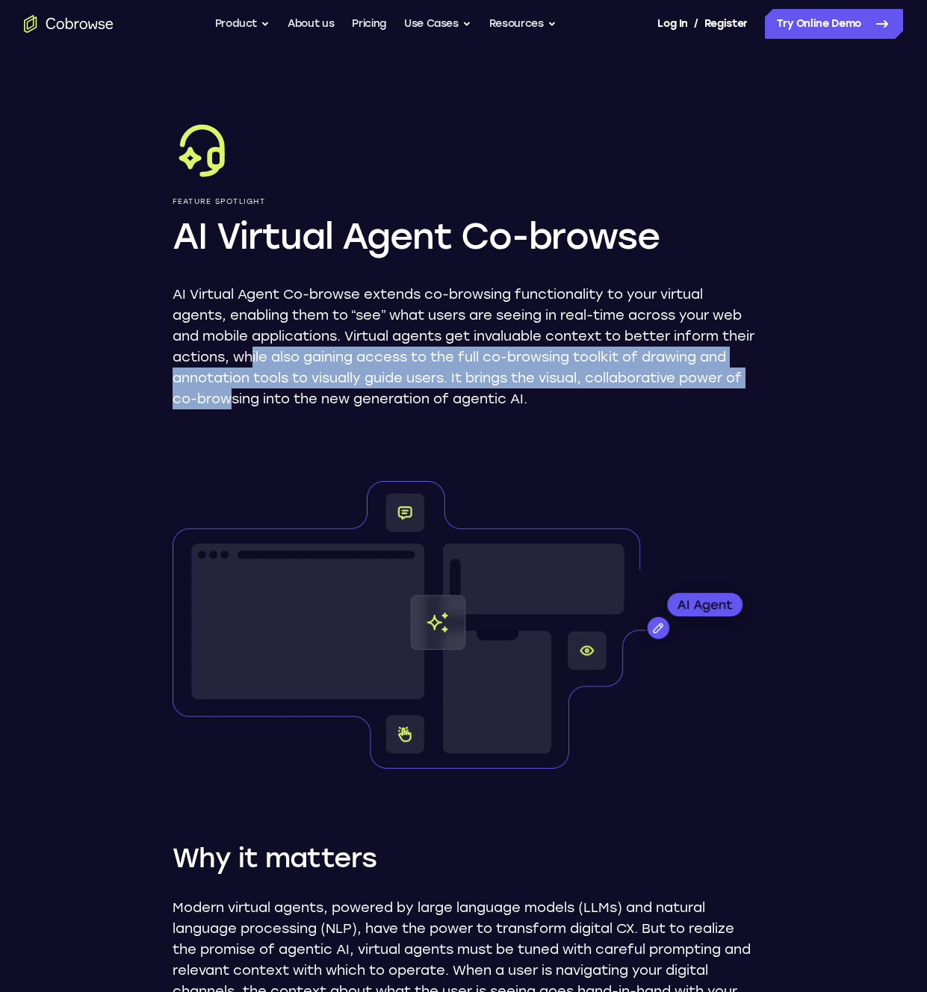
drag, startPoint x: 294, startPoint y: 370, endPoint x: 299, endPoint y: 394, distance: 24.5
click at [299, 394] on p "AI Virtual Agent Co-browse extends co-browsing functionality to your virtual ag…" at bounding box center [464, 346] width 583 height 125
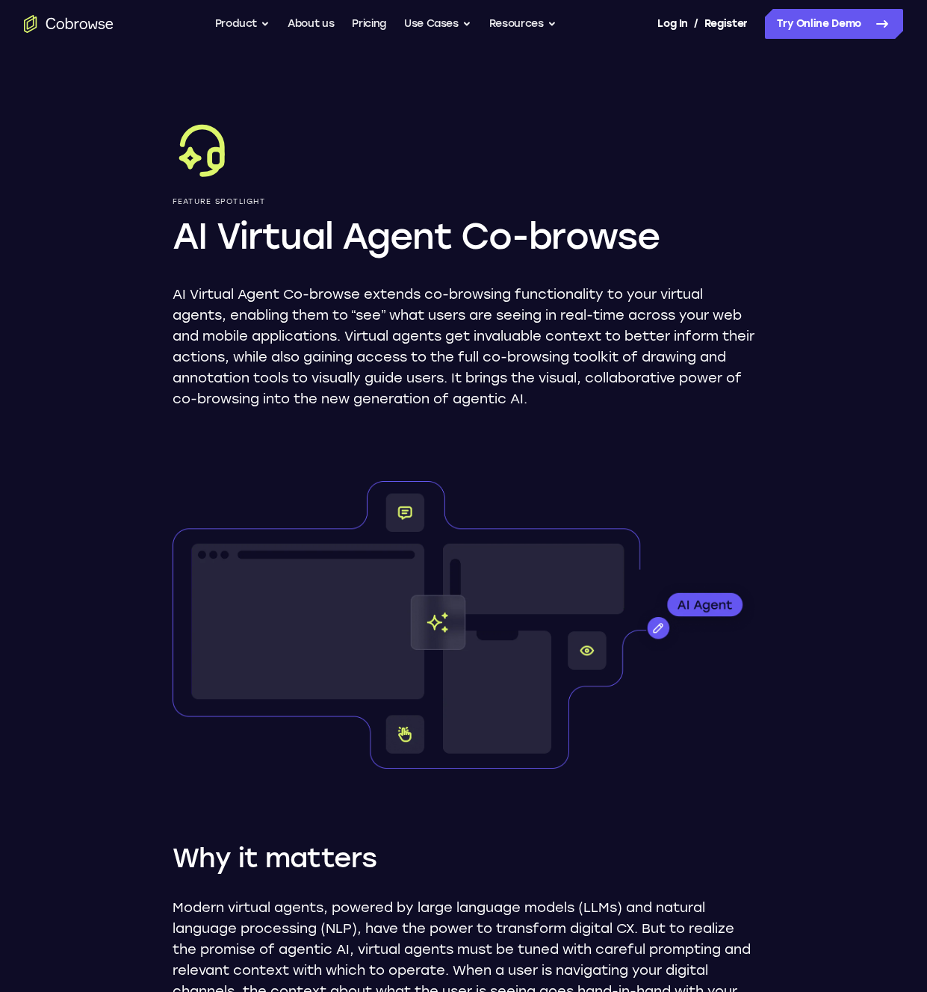
click at [300, 396] on p "AI Virtual Agent Co-browse extends co-browsing functionality to your virtual ag…" at bounding box center [464, 346] width 583 height 125
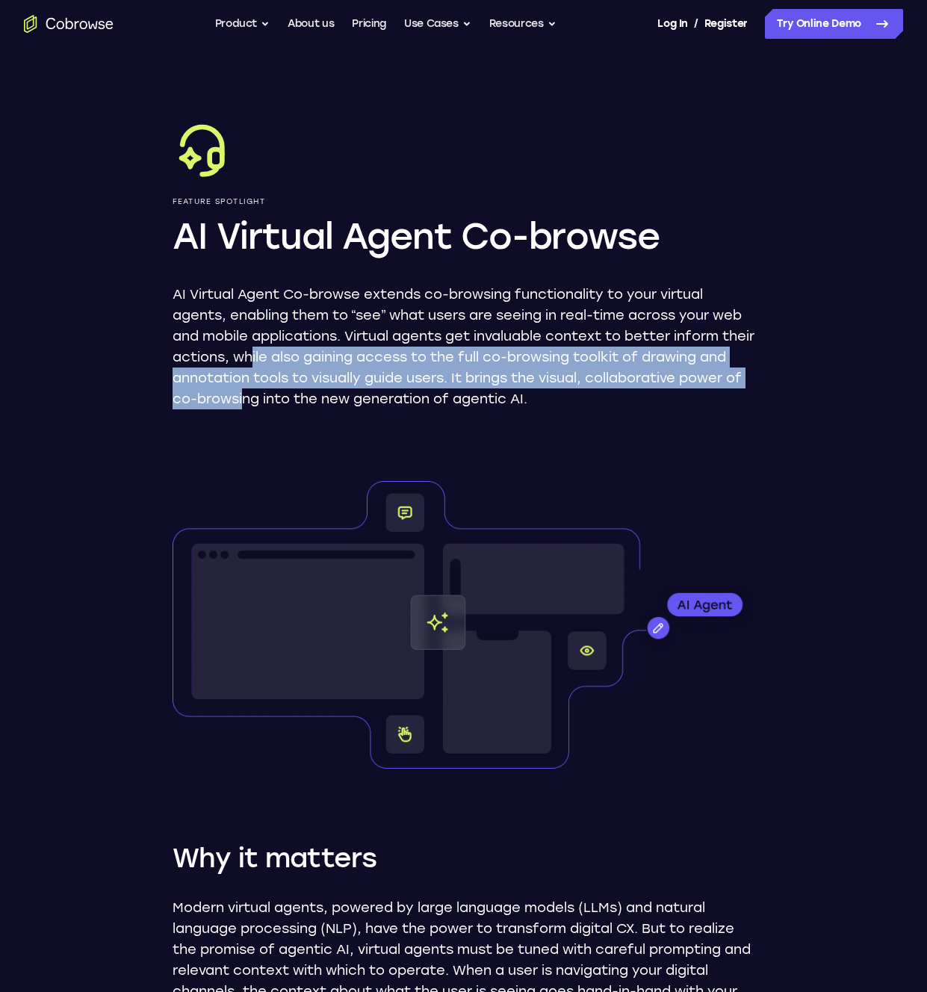
drag, startPoint x: 308, startPoint y: 397, endPoint x: 284, endPoint y: 352, distance: 50.8
click at [284, 352] on p "AI Virtual Agent Co-browse extends co-browsing functionality to your virtual ag…" at bounding box center [464, 346] width 583 height 125
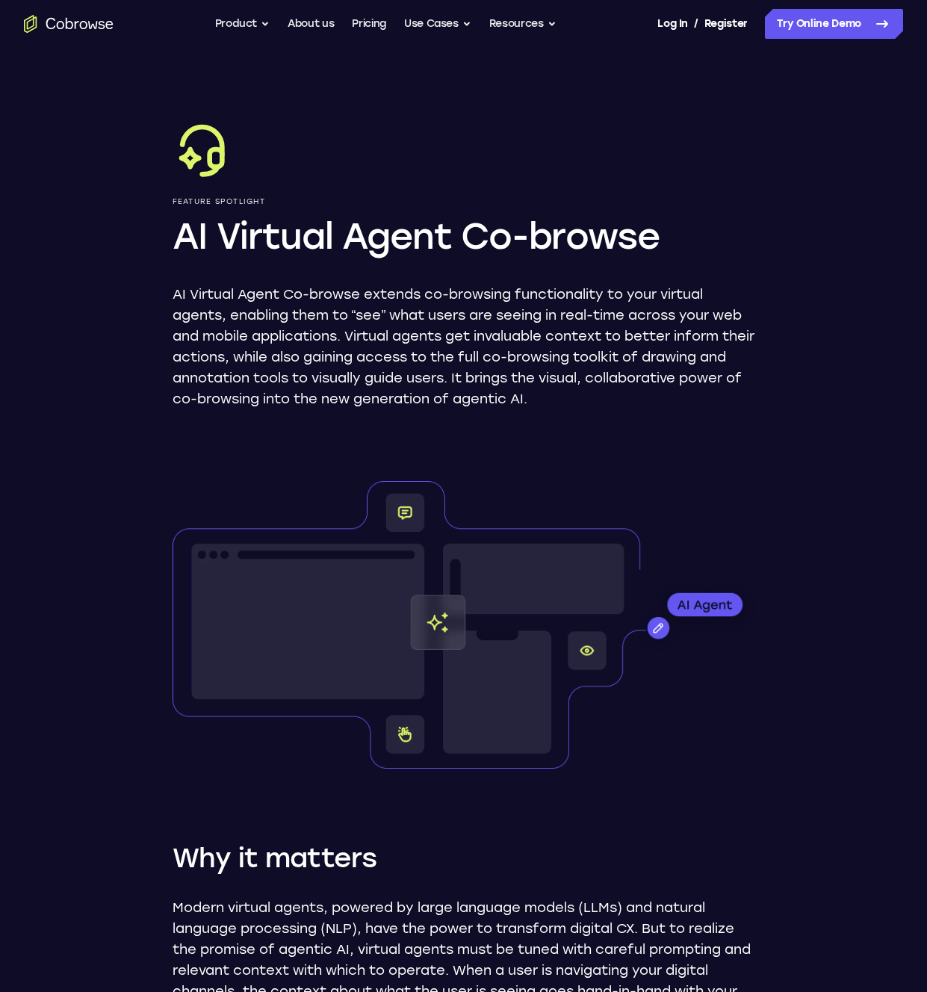
click at [282, 349] on p "AI Virtual Agent Co-browse extends co-browsing functionality to your virtual ag…" at bounding box center [464, 346] width 583 height 125
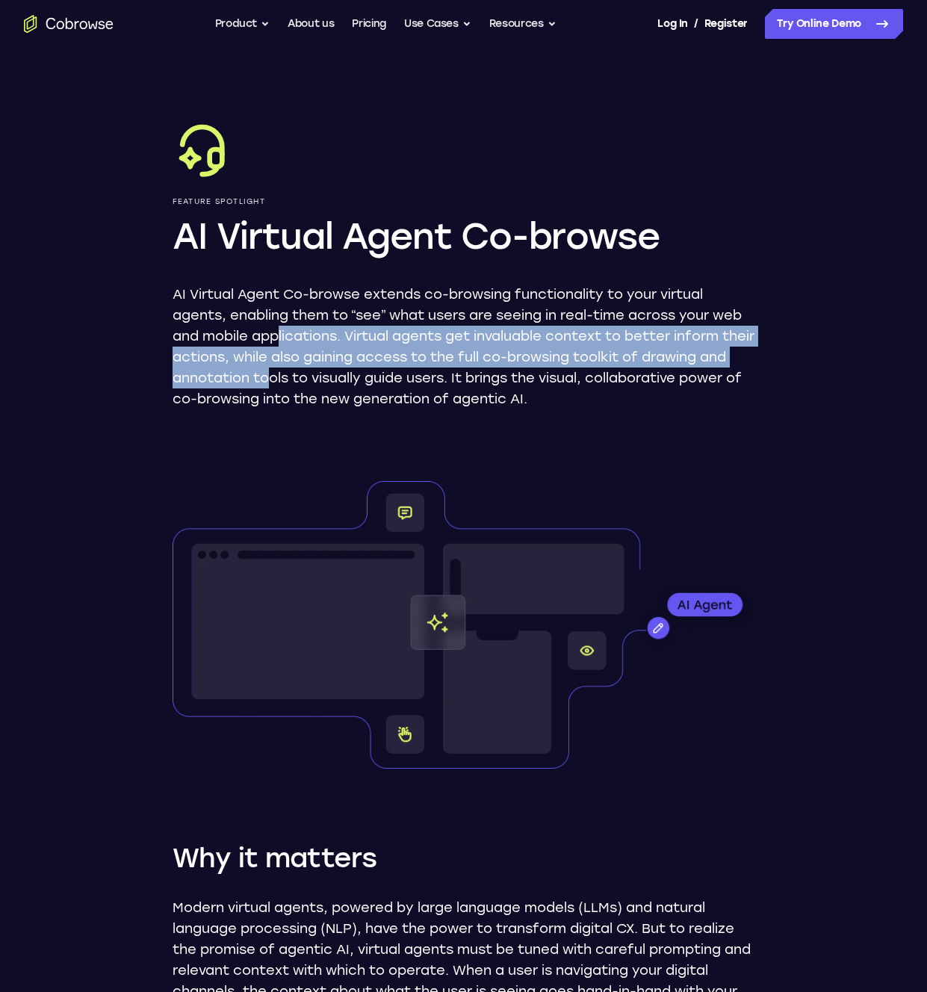
drag, startPoint x: 297, startPoint y: 371, endPoint x: 301, endPoint y: 388, distance: 17.0
click at [301, 387] on p "AI Virtual Agent Co-browse extends co-browsing functionality to your virtual ag…" at bounding box center [464, 346] width 583 height 125
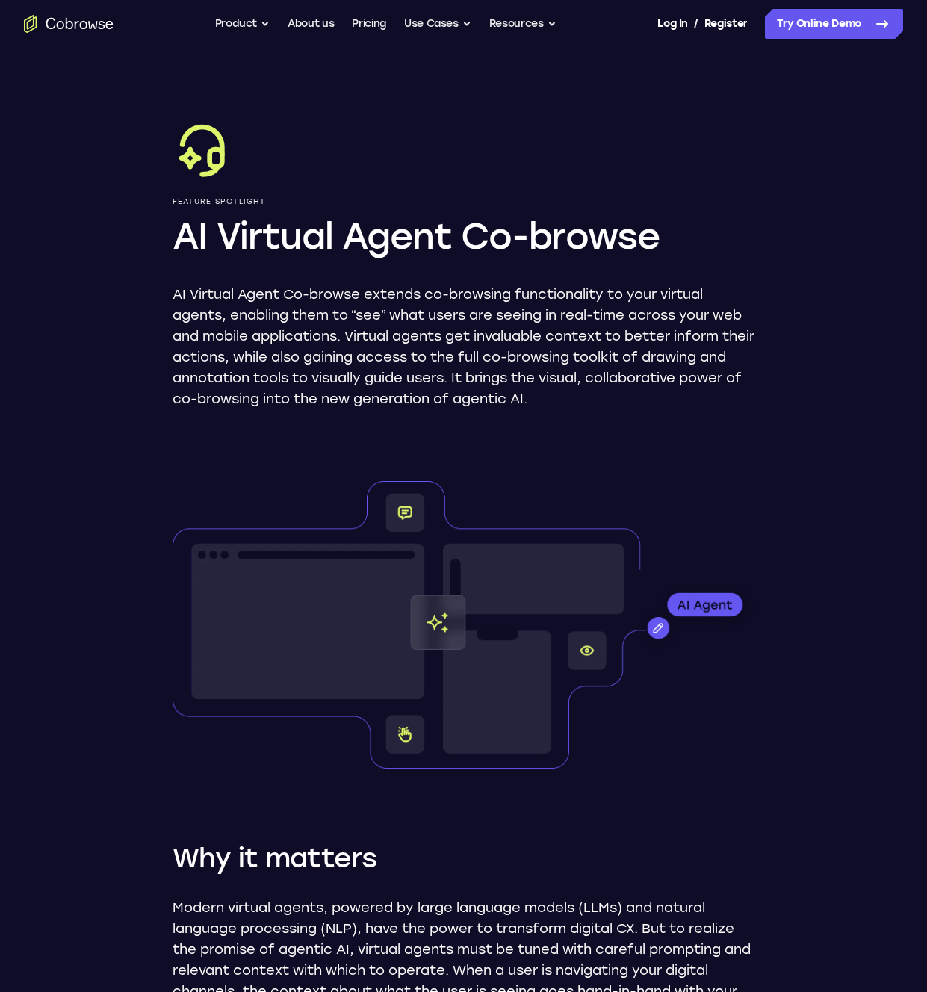
click at [300, 387] on p "AI Virtual Agent Co-browse extends co-browsing functionality to your virtual ag…" at bounding box center [464, 346] width 583 height 125
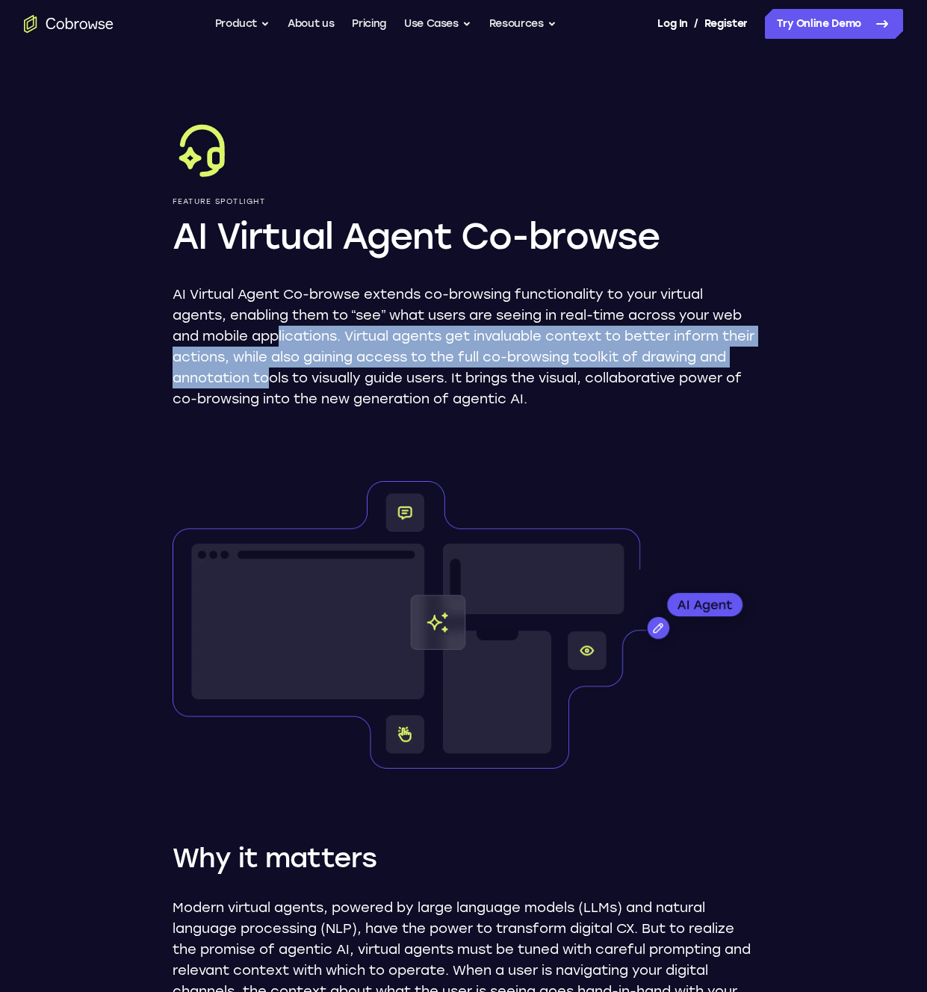
drag, startPoint x: 290, startPoint y: 363, endPoint x: 278, endPoint y: 344, distance: 22.8
click at [279, 344] on p "AI Virtual Agent Co-browse extends co-browsing functionality to your virtual ag…" at bounding box center [464, 346] width 583 height 125
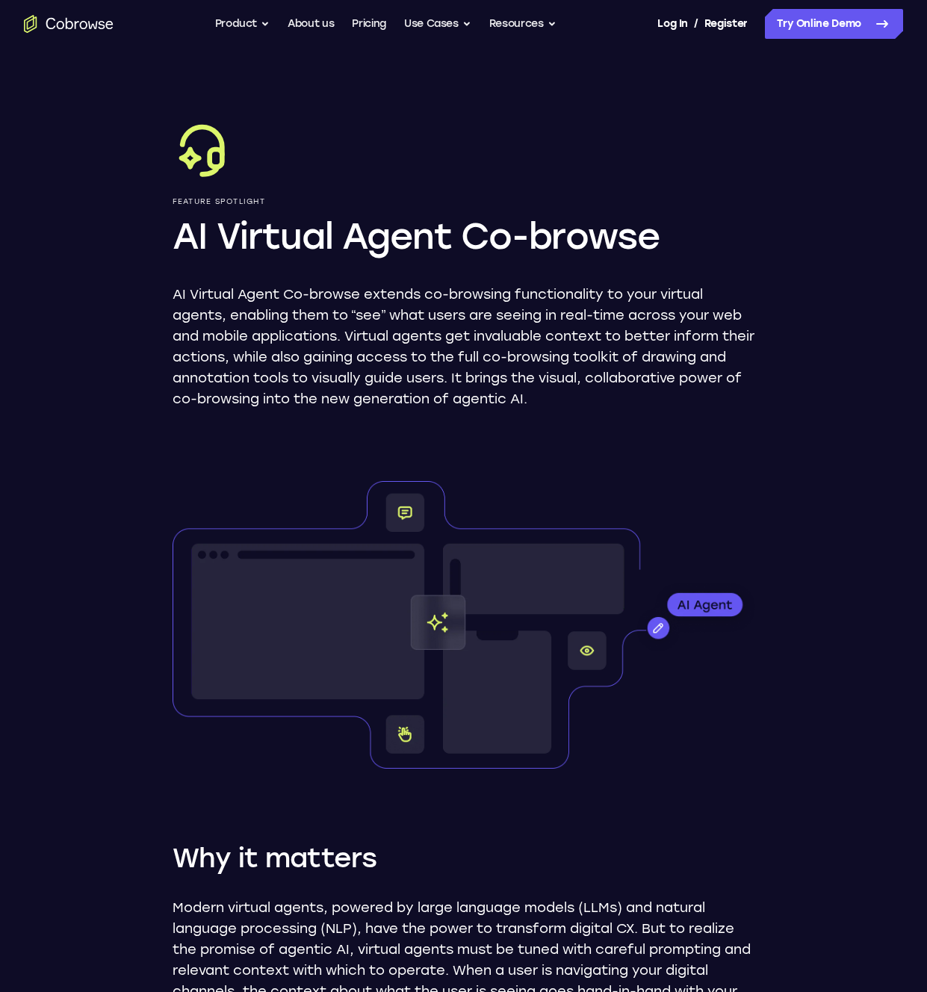
drag, startPoint x: 279, startPoint y: 342, endPoint x: 285, endPoint y: 352, distance: 11.8
click at [278, 342] on p "AI Virtual Agent Co-browse extends co-browsing functionality to your virtual ag…" at bounding box center [464, 346] width 583 height 125
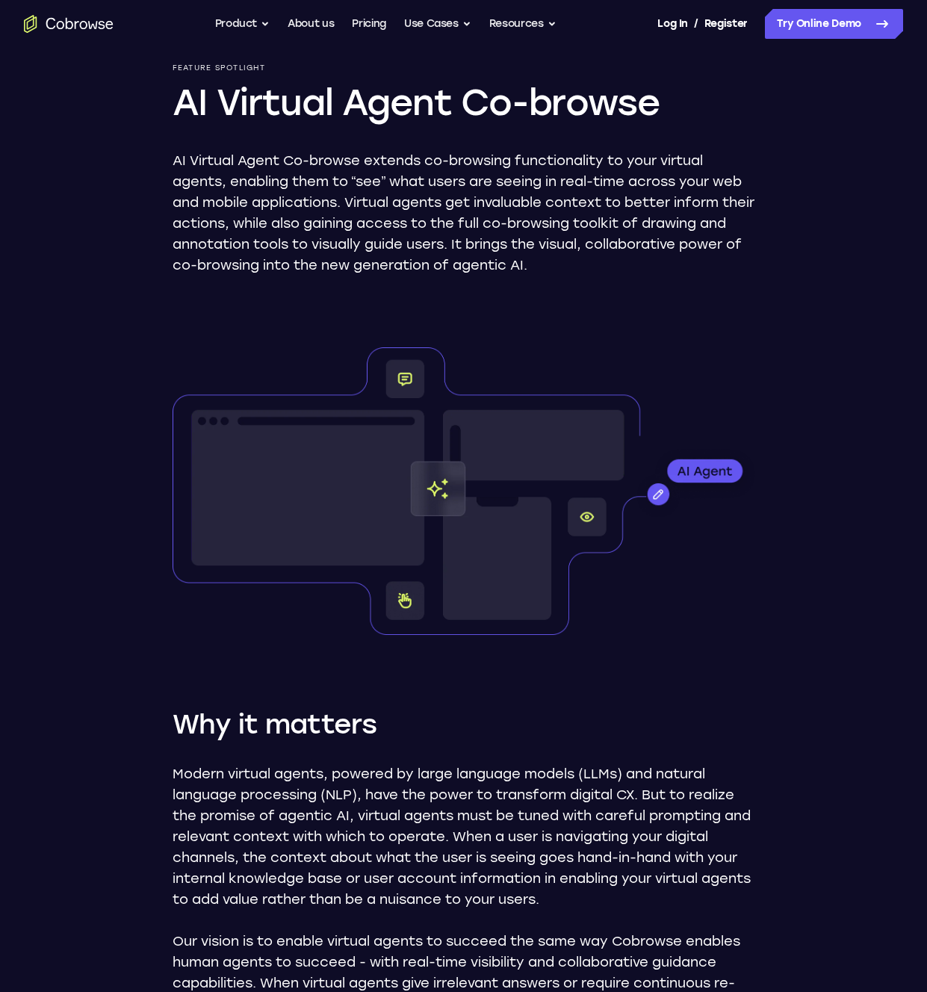
scroll to position [132, 0]
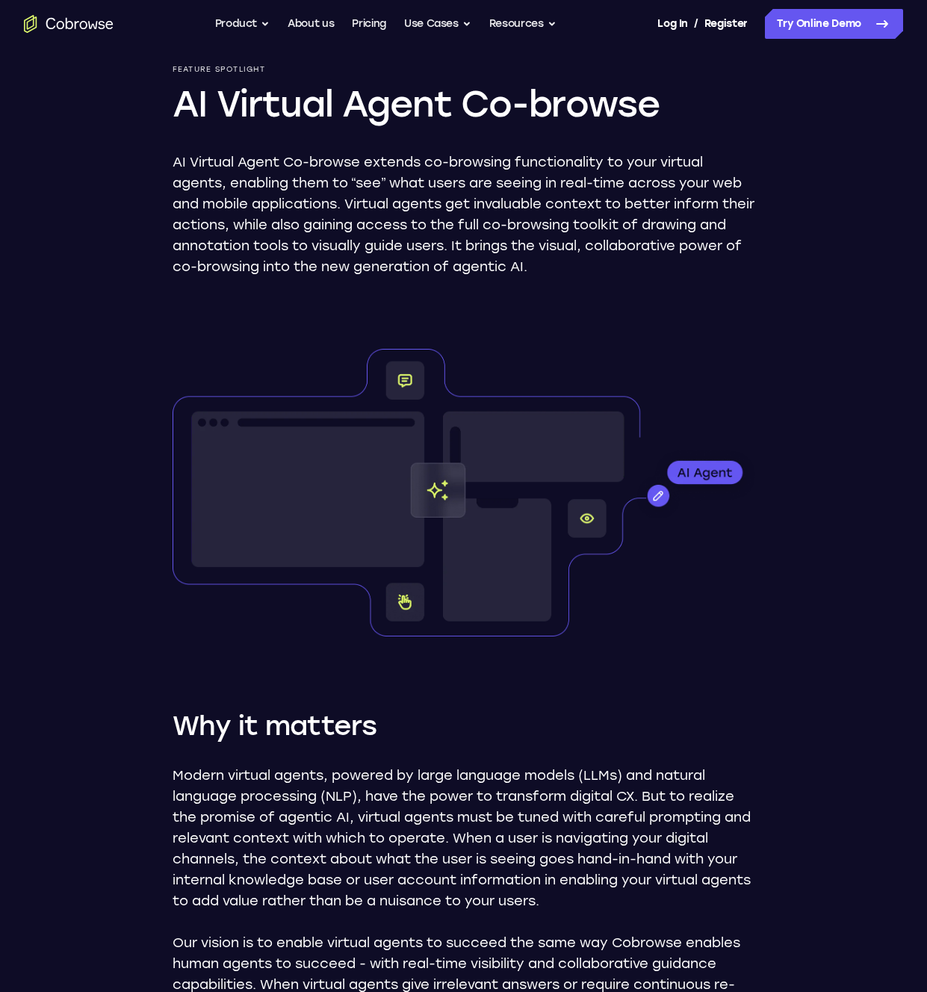
click at [428, 164] on p "AI Virtual Agent Co-browse extends co-browsing functionality to your virtual ag…" at bounding box center [464, 214] width 583 height 125
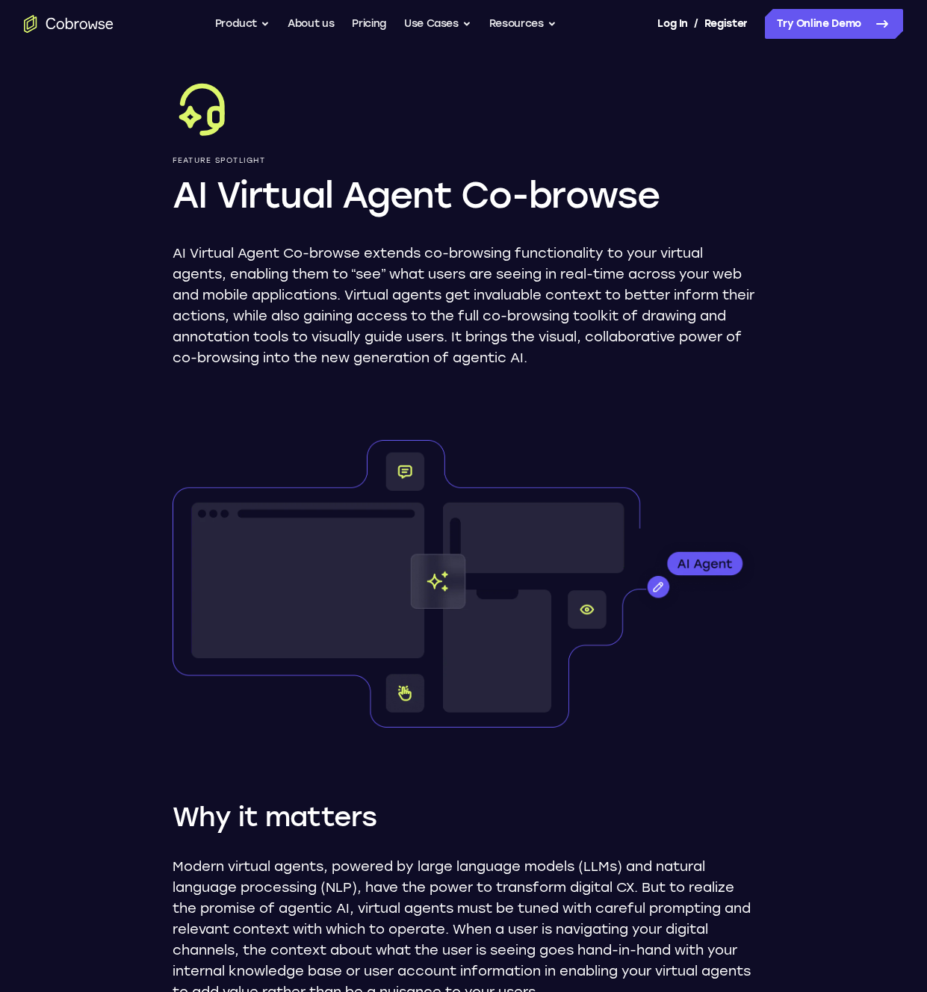
scroll to position [0, 0]
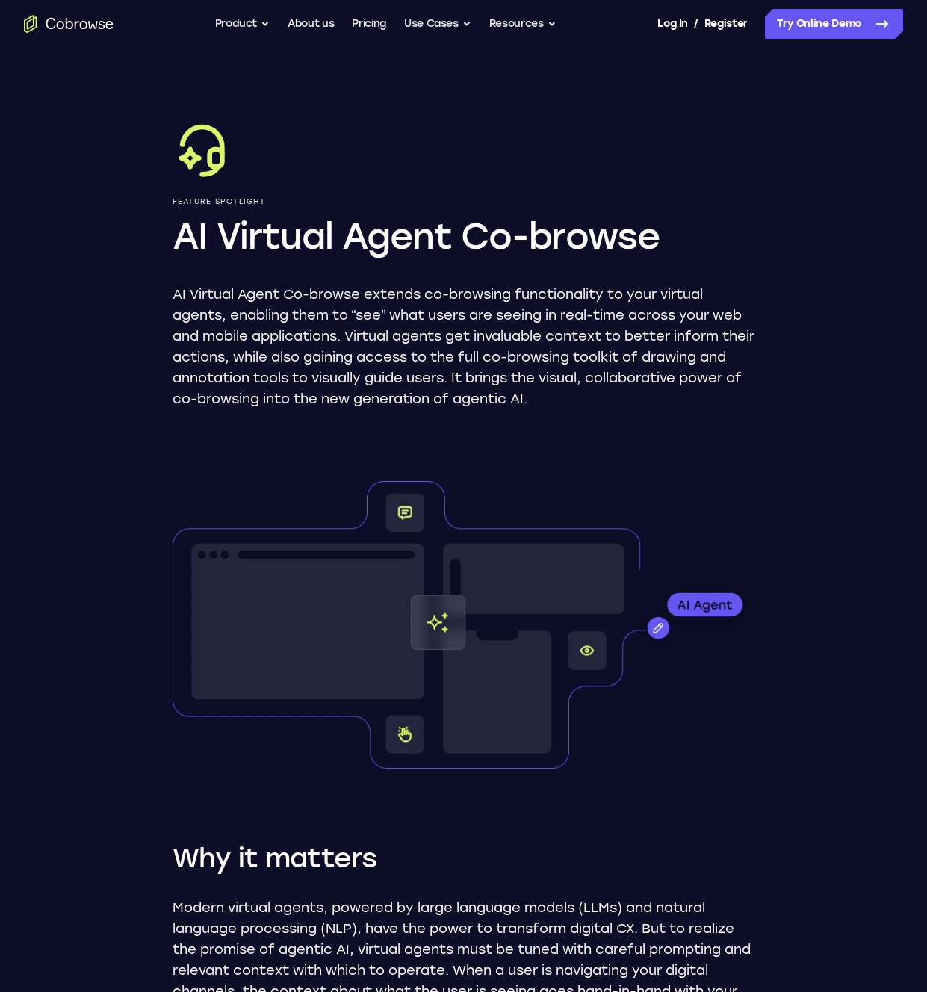
click at [322, 281] on div "Feature Spotlight AI Virtual Agent Co-browse AI Virtual Agent Co-browse extends…" at bounding box center [464, 264] width 583 height 290
